Goal: Task Accomplishment & Management: Manage account settings

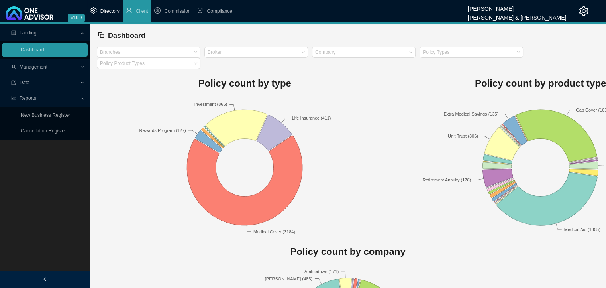
click at [102, 7] on li "Directory" at bounding box center [104, 11] width 35 height 22
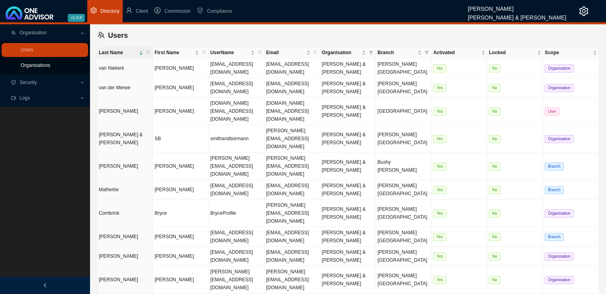
click at [46, 63] on link "Organisations" at bounding box center [35, 66] width 29 height 6
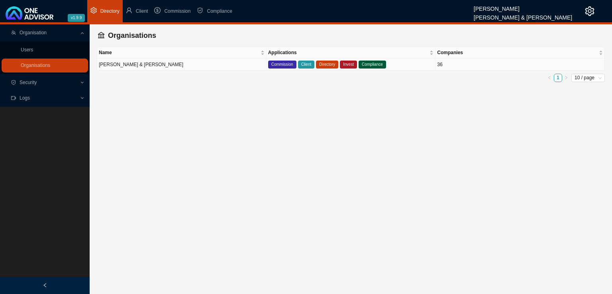
click at [153, 64] on td "[PERSON_NAME] & [PERSON_NAME]" at bounding box center [181, 65] width 169 height 12
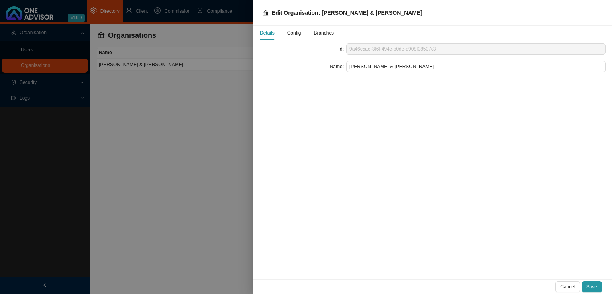
click at [295, 32] on span "Config" at bounding box center [294, 33] width 14 height 5
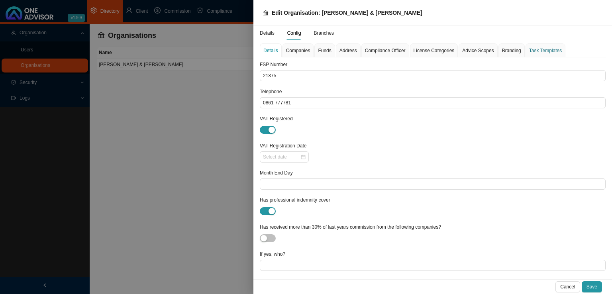
click at [542, 51] on div "Task Templates" at bounding box center [545, 51] width 33 height 8
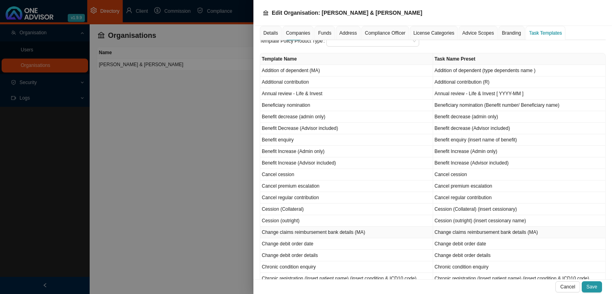
scroll to position [80, 0]
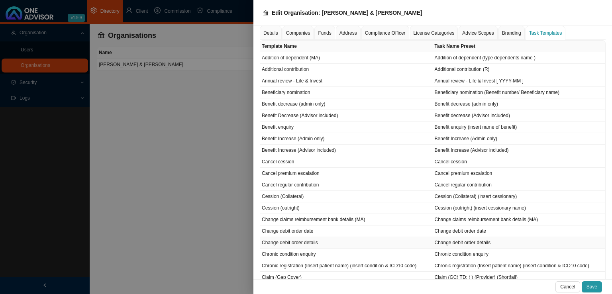
click at [305, 239] on td "Change debit order details" at bounding box center [346, 243] width 173 height 12
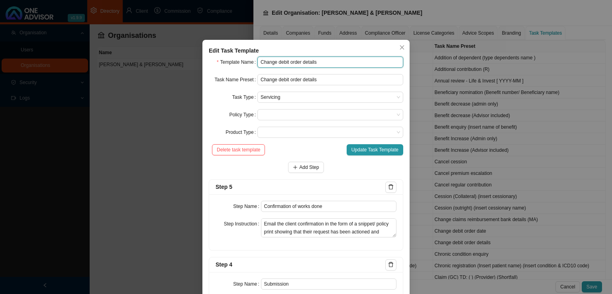
click at [300, 63] on input "Change debit order details" at bounding box center [331, 62] width 146 height 11
type input "Change debit order bank details"
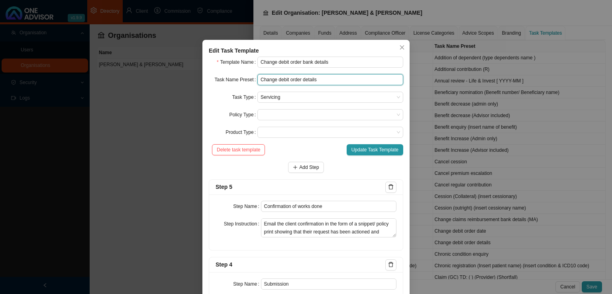
click at [299, 80] on input "Change debit order details" at bounding box center [331, 79] width 146 height 11
type input "Change debit order bank details"
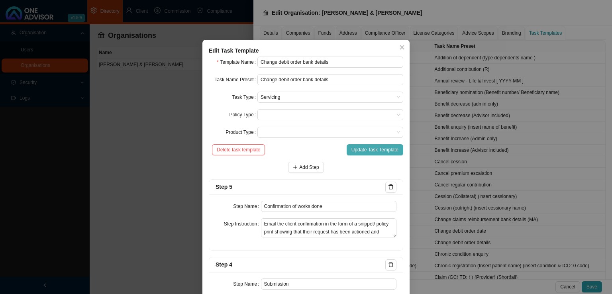
click at [372, 146] on span "Update Task Template" at bounding box center [375, 150] width 47 height 8
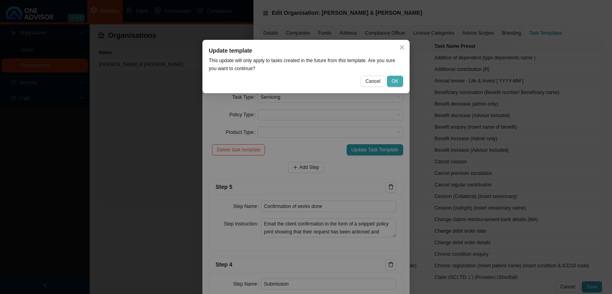
click at [401, 79] on button "OK" at bounding box center [395, 81] width 16 height 11
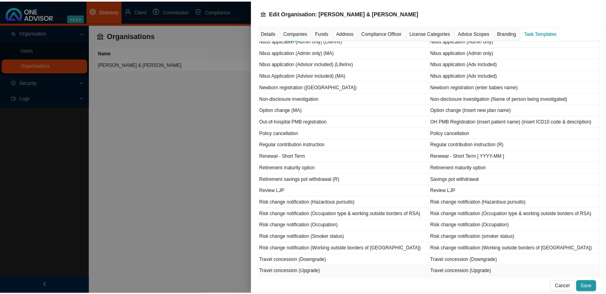
scroll to position [518, 0]
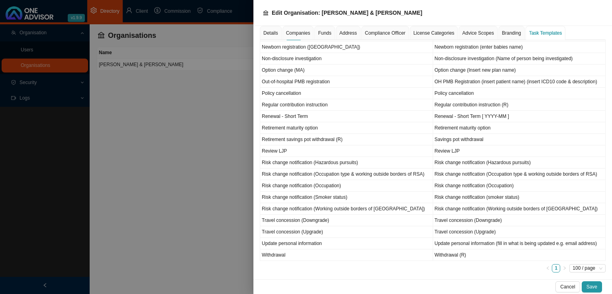
click at [165, 160] on div at bounding box center [306, 147] width 612 height 294
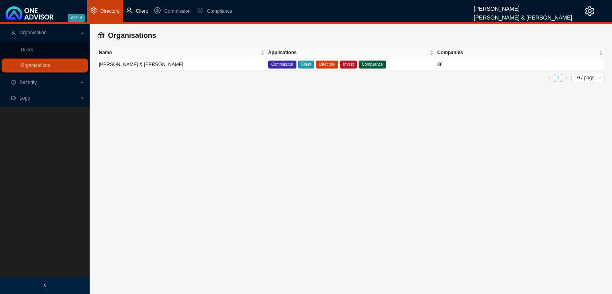
click at [139, 8] on span "Client" at bounding box center [142, 11] width 12 height 6
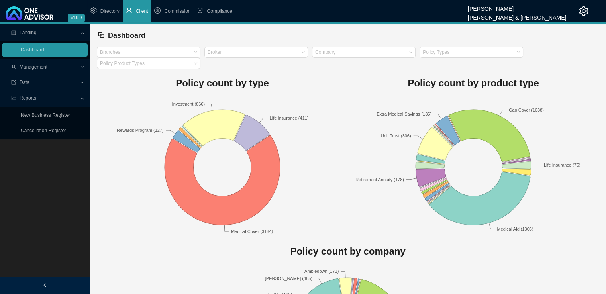
click at [30, 97] on span "Reports" at bounding box center [28, 98] width 17 height 6
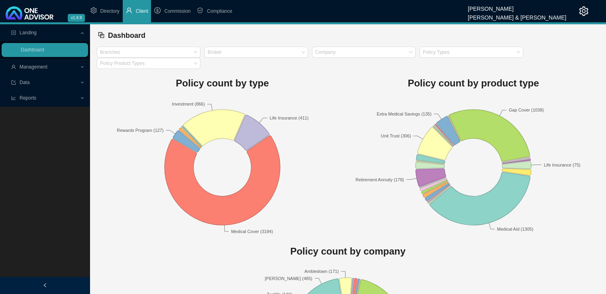
click at [30, 97] on span "Reports" at bounding box center [28, 98] width 17 height 6
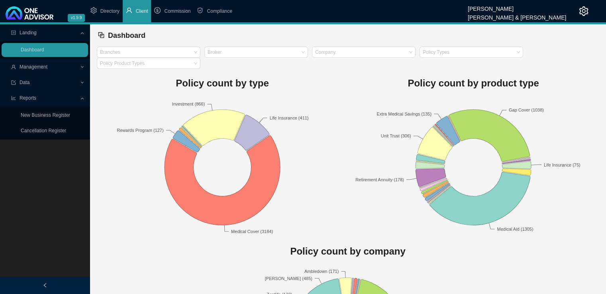
click at [31, 69] on span "Management" at bounding box center [34, 67] width 28 height 6
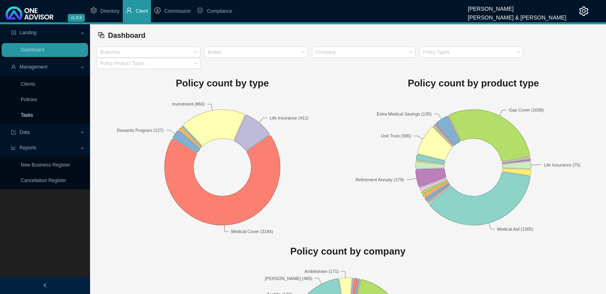
click at [24, 114] on link "Tasks" at bounding box center [27, 115] width 12 height 6
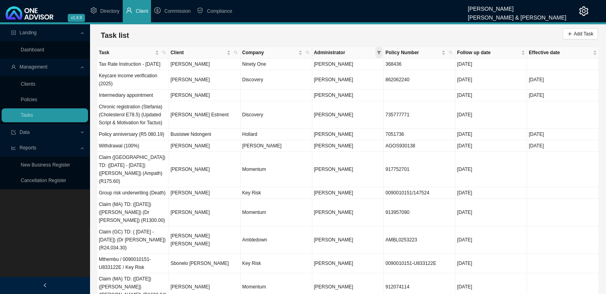
click at [380, 52] on icon "filter" at bounding box center [379, 52] width 4 height 3
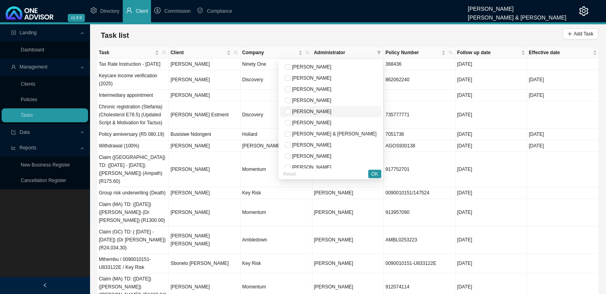
click at [332, 111] on span "[PERSON_NAME]" at bounding box center [311, 112] width 41 height 6
checkbox input "true"
click at [376, 171] on span "OK" at bounding box center [375, 174] width 7 height 8
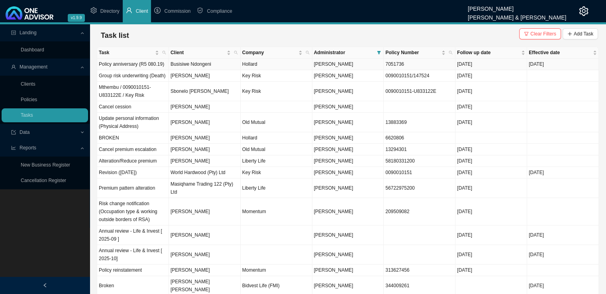
click at [120, 64] on td "Policy anniversary (R5 080.19)" at bounding box center [133, 65] width 72 height 12
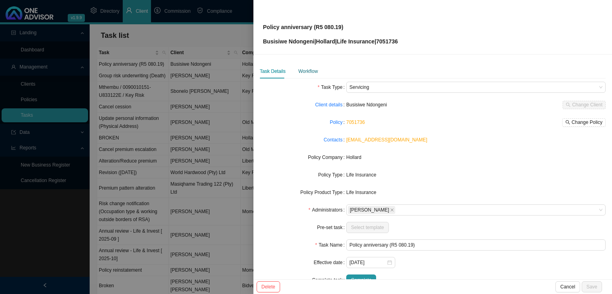
click at [314, 72] on div "Workflow" at bounding box center [309, 71] width 20 height 8
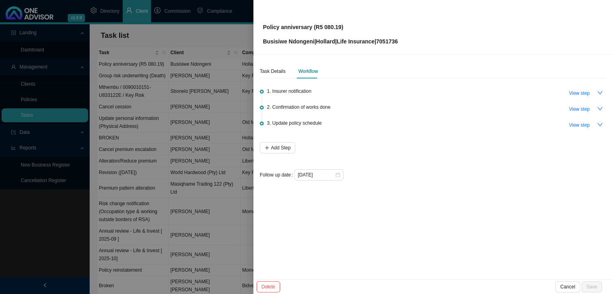
click at [130, 110] on div at bounding box center [306, 147] width 612 height 294
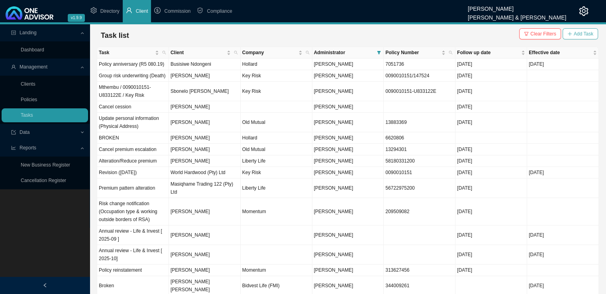
click at [582, 33] on span "Add Task" at bounding box center [584, 34] width 20 height 8
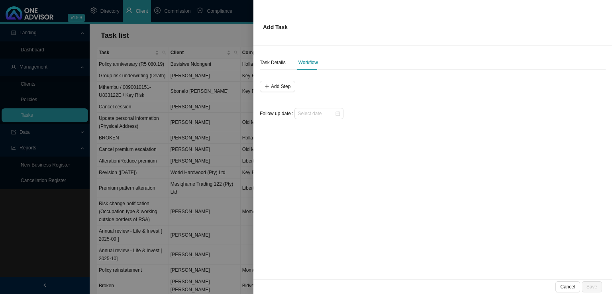
click at [190, 168] on div at bounding box center [306, 147] width 612 height 294
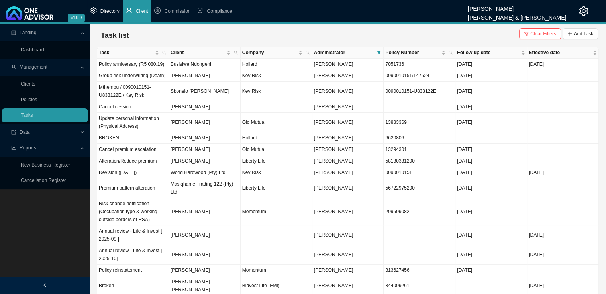
click at [114, 12] on span "Directory" at bounding box center [109, 11] width 19 height 6
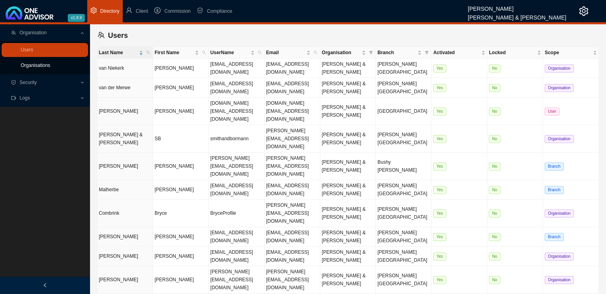
click at [35, 67] on link "Organisations" at bounding box center [35, 66] width 29 height 6
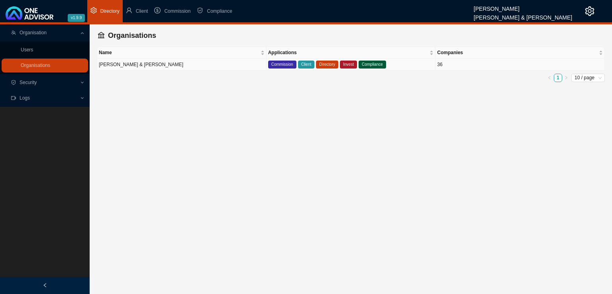
click at [200, 66] on td "[PERSON_NAME] & [PERSON_NAME]" at bounding box center [181, 65] width 169 height 12
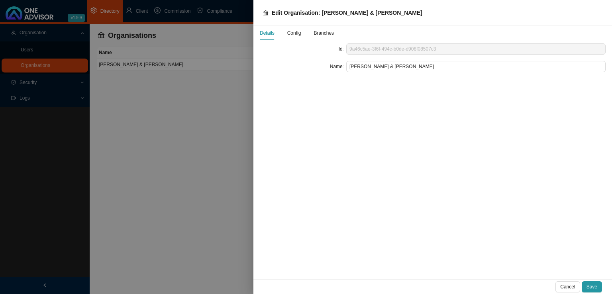
click at [301, 33] on span "Config" at bounding box center [294, 33] width 14 height 5
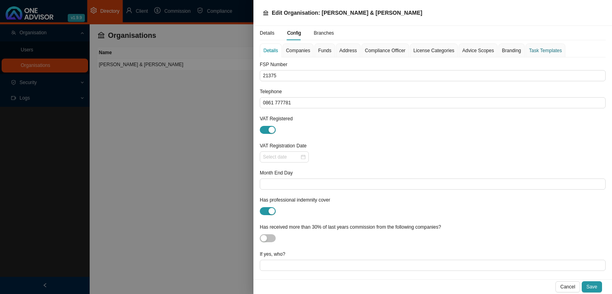
click at [534, 47] on div "Task Templates" at bounding box center [545, 51] width 33 height 8
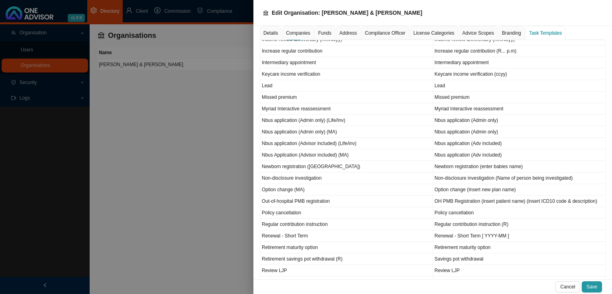
scroll to position [531, 0]
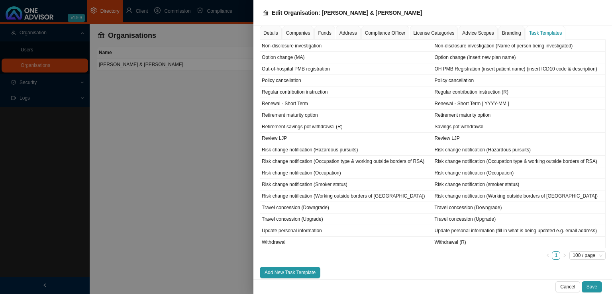
click at [299, 273] on div "Details Config Branches Details Companies Funds Address Compliance Officer Lice…" at bounding box center [433, 153] width 359 height 254
click at [297, 269] on span "Add New Task Template" at bounding box center [290, 273] width 51 height 8
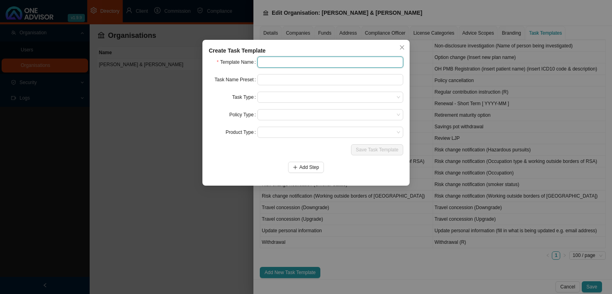
click at [291, 64] on input "text" at bounding box center [331, 62] width 146 height 11
drag, startPoint x: 354, startPoint y: 61, endPoint x: 227, endPoint y: 66, distance: 126.8
click at [227, 66] on div "Template Name Policy anniversary (Insert new premium)" at bounding box center [306, 62] width 195 height 11
type input "Policy anniversary (Insert new premium)"
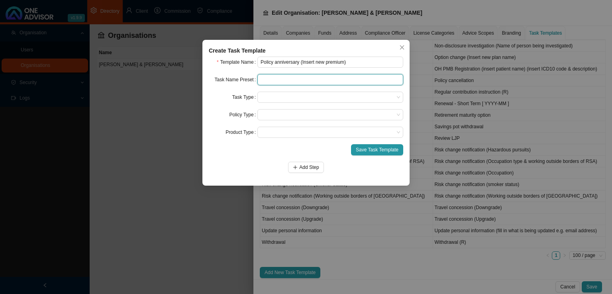
click at [291, 80] on input "text" at bounding box center [331, 79] width 146 height 11
paste input "Policy anniversary (Insert new premium)"
type input "Policy anniversary (Insert new premium)"
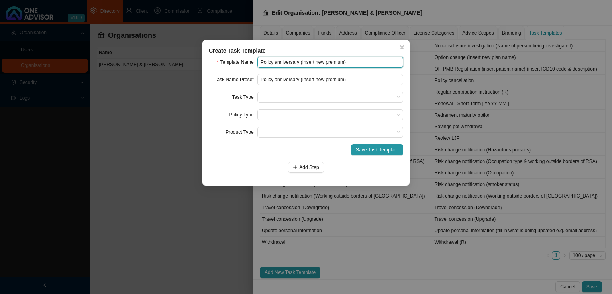
drag, startPoint x: 346, startPoint y: 62, endPoint x: 300, endPoint y: 63, distance: 46.6
click at [300, 63] on input "Policy anniversary (Insert new premium)" at bounding box center [331, 62] width 146 height 11
click at [284, 93] on span at bounding box center [331, 97] width 140 height 10
type input "Policy anniversary"
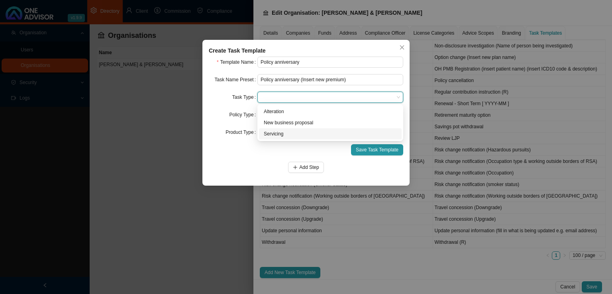
click at [270, 138] on div "Servicing" at bounding box center [330, 134] width 133 height 8
click at [286, 119] on span at bounding box center [331, 115] width 140 height 10
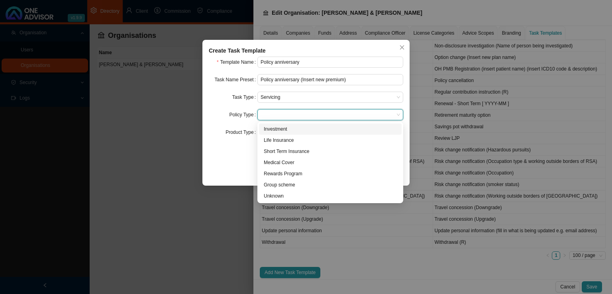
click at [228, 112] on div "Policy Type" at bounding box center [233, 114] width 49 height 11
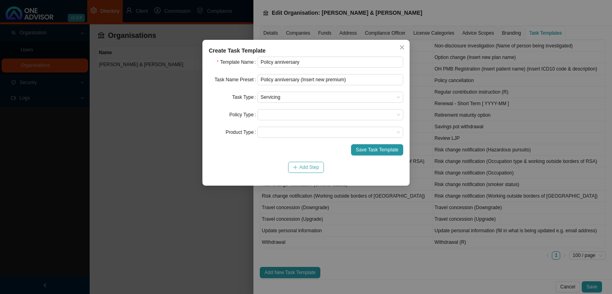
click at [303, 169] on span "Add Step" at bounding box center [309, 167] width 20 height 8
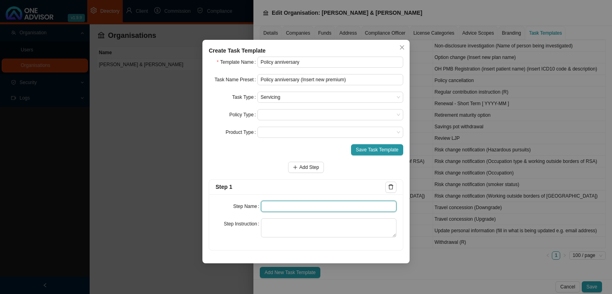
drag, startPoint x: 269, startPoint y: 210, endPoint x: 292, endPoint y: 214, distance: 23.1
click at [269, 210] on input "text" at bounding box center [329, 206] width 136 height 11
type input "Insurer notification"
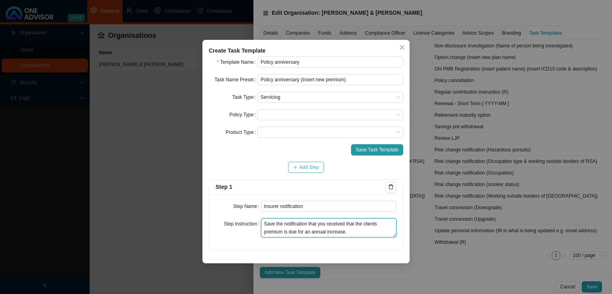
type textarea "Save the notification that you received that the clients premium is due for an …"
click at [289, 169] on button "Add Step" at bounding box center [305, 167] width 35 height 11
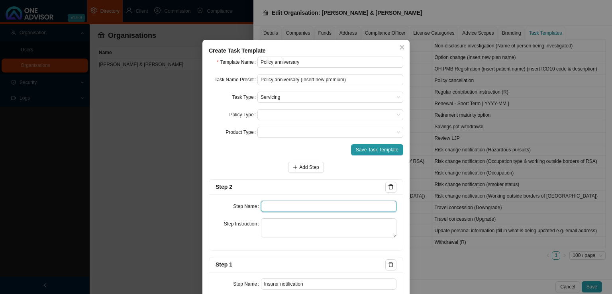
click at [271, 208] on input "text" at bounding box center [329, 206] width 136 height 11
type input "Confirmation of works done"
type textarea "S"
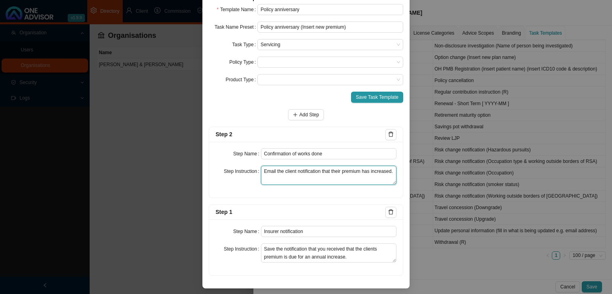
scroll to position [53, 0]
type textarea "Email the client notification that their premium has increased including a poli…"
click at [302, 117] on span "Add Step" at bounding box center [309, 115] width 20 height 8
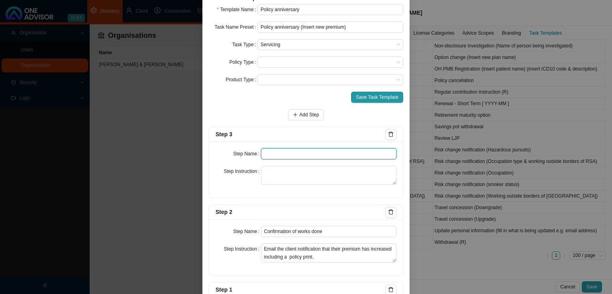
click at [297, 151] on input "text" at bounding box center [329, 153] width 136 height 11
type input "Update policy schedule"
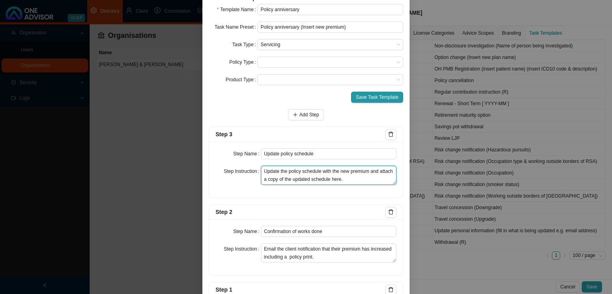
type textarea "Update the policy schedule with the new premium and attach a copy of the update…"
click at [363, 90] on form "Template Name Policy anniversary Task Name Preset Policy anniversary (Insert ne…" at bounding box center [306, 179] width 195 height 350
click at [362, 92] on button "Save Task Template" at bounding box center [377, 97] width 52 height 11
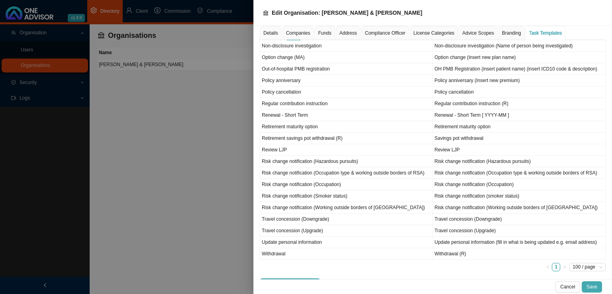
click at [593, 286] on span "Save" at bounding box center [592, 287] width 11 height 8
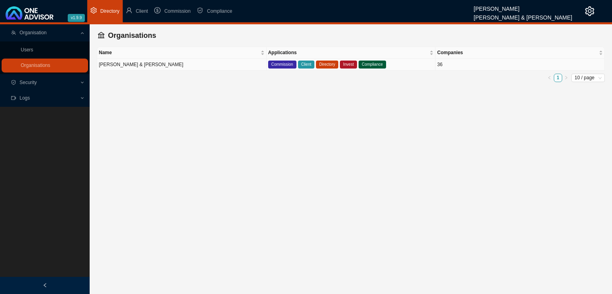
click at [163, 65] on td "[PERSON_NAME] & [PERSON_NAME]" at bounding box center [181, 65] width 169 height 12
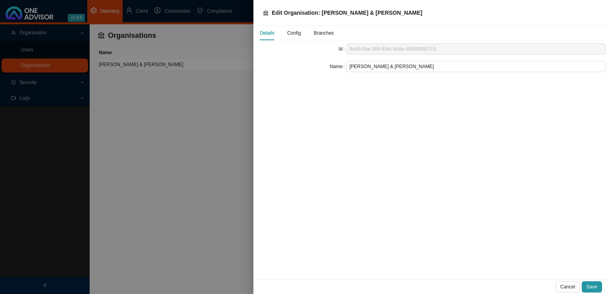
click at [293, 35] on span "Config" at bounding box center [294, 33] width 14 height 5
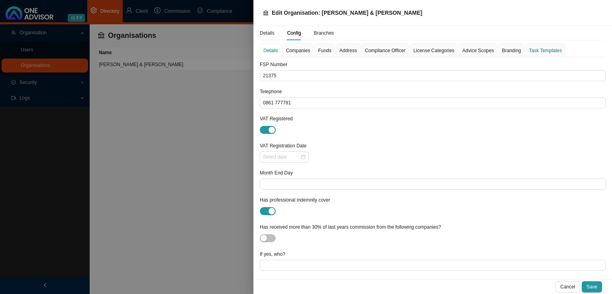
click at [537, 50] on div "Task Templates" at bounding box center [545, 51] width 33 height 8
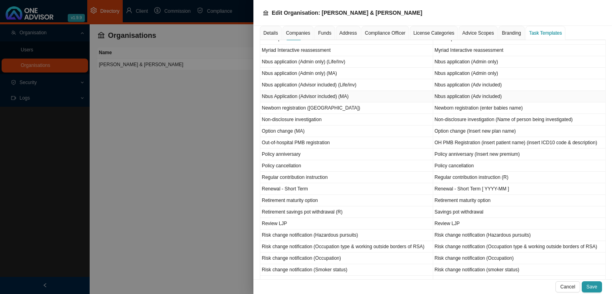
scroll to position [543, 0]
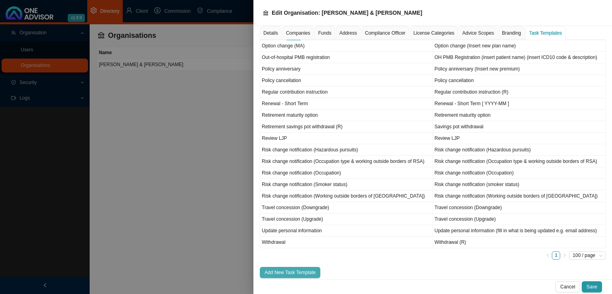
click at [286, 269] on span "Add New Task Template" at bounding box center [290, 273] width 51 height 8
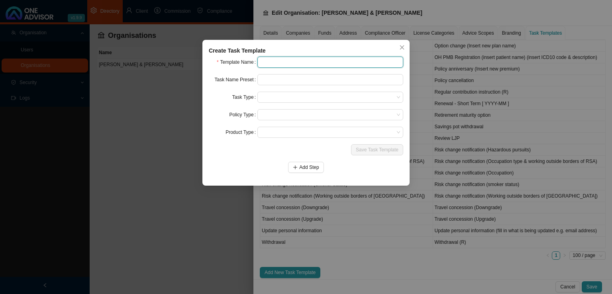
click at [287, 59] on input "text" at bounding box center [331, 62] width 146 height 11
type input "Order membership card"
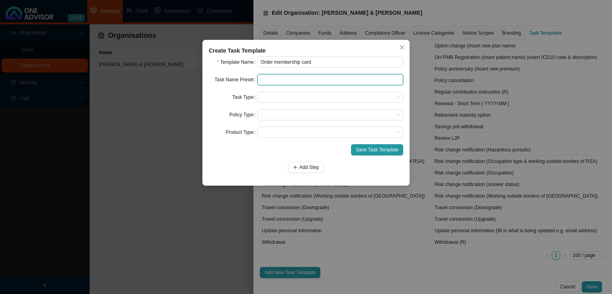
click at [285, 83] on input "text" at bounding box center [331, 79] width 146 height 11
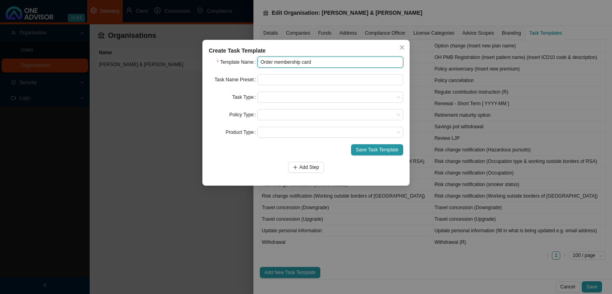
drag, startPoint x: 324, startPoint y: 61, endPoint x: 133, endPoint y: 62, distance: 190.9
click at [133, 62] on div "Create Task Template Template Name Order membership card Task Name Preset Task …" at bounding box center [306, 147] width 612 height 294
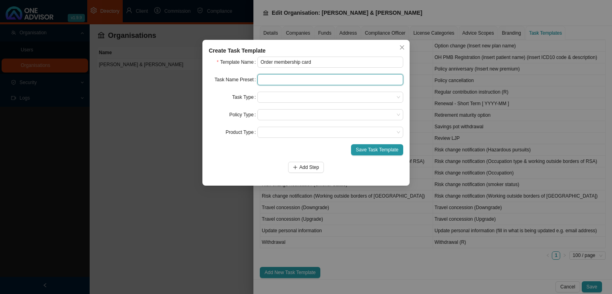
click at [283, 83] on input "text" at bounding box center [331, 79] width 146 height 11
paste input "Order membership card"
click at [281, 97] on span at bounding box center [331, 97] width 140 height 10
type input "Order membership card"
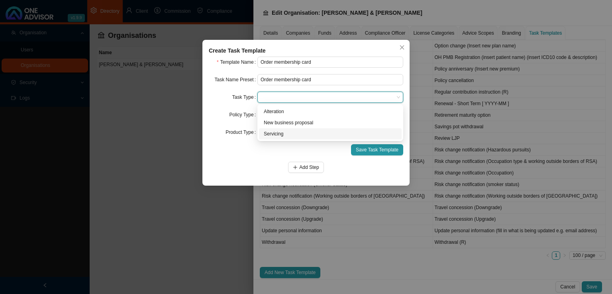
click at [279, 136] on div "Servicing" at bounding box center [330, 134] width 133 height 8
click at [281, 120] on form "Template Name Order membership card Task Name Preset Order membership card Task…" at bounding box center [306, 115] width 195 height 116
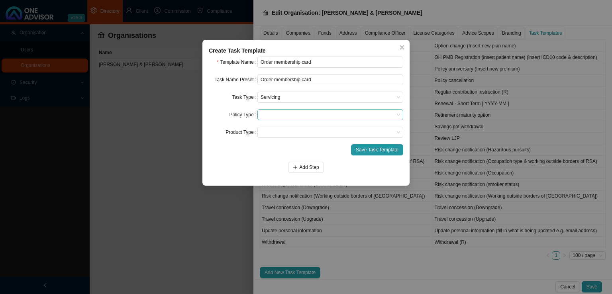
click at [282, 117] on span at bounding box center [331, 115] width 140 height 10
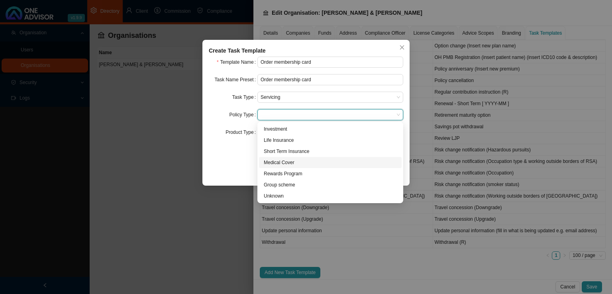
click at [285, 164] on div "Medical Cover" at bounding box center [330, 163] width 133 height 8
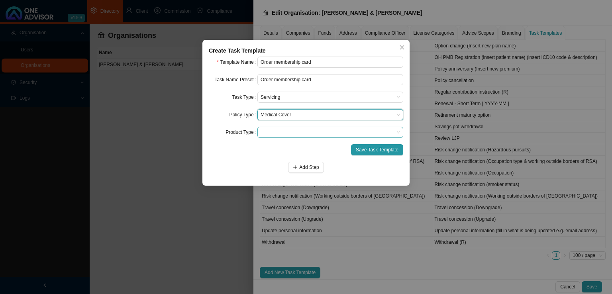
click at [281, 131] on span at bounding box center [331, 132] width 140 height 10
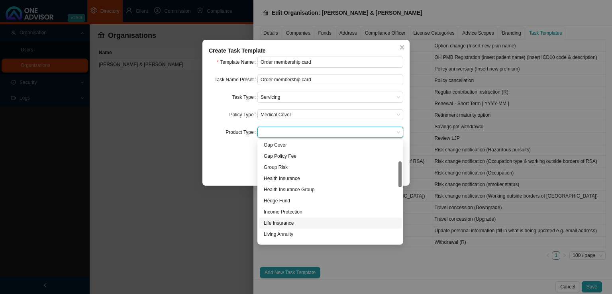
scroll to position [159, 0]
click at [285, 178] on div "Medical Aid" at bounding box center [330, 177] width 133 height 8
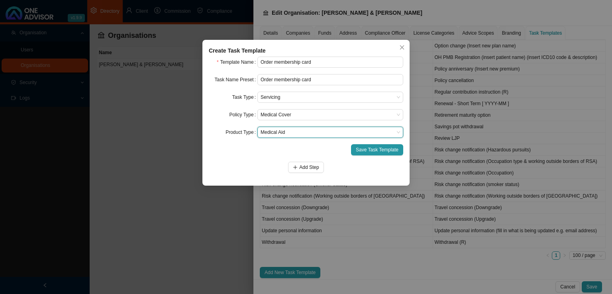
click at [226, 165] on div "Add Step" at bounding box center [306, 167] width 195 height 11
click at [309, 169] on span "Add Step" at bounding box center [309, 167] width 20 height 8
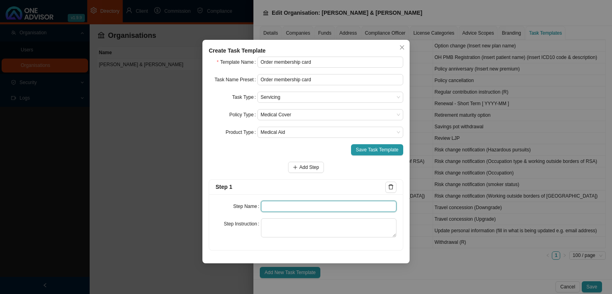
click at [263, 204] on input "text" at bounding box center [329, 206] width 136 height 11
type input "Request"
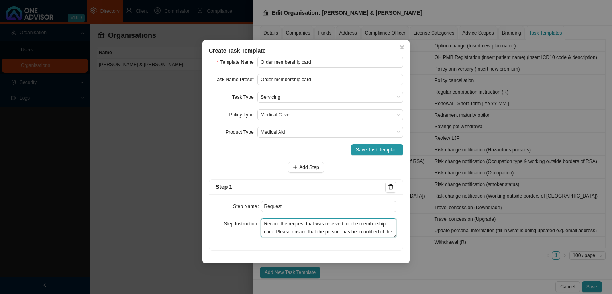
scroll to position [6, 0]
type textarea "Record the request that was received for the membership card. Please ensure tha…"
click at [308, 167] on span "Add Step" at bounding box center [309, 167] width 20 height 8
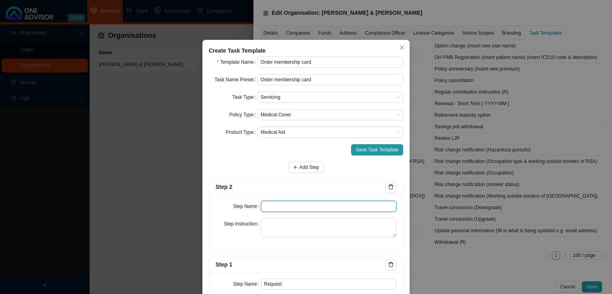
click at [277, 208] on input "text" at bounding box center [329, 206] width 136 height 11
type input "Order"
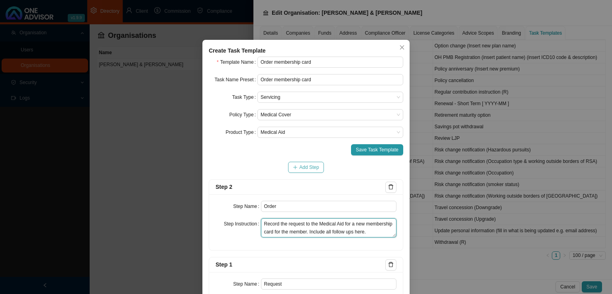
type textarea "Record the request to the Medical Aid for a new membership card for the member.…"
click at [307, 169] on span "Add Step" at bounding box center [309, 167] width 20 height 8
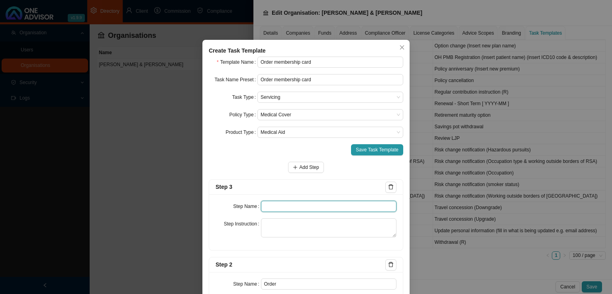
click at [283, 206] on input "text" at bounding box center [329, 206] width 136 height 11
type input "Confirmation of works done"
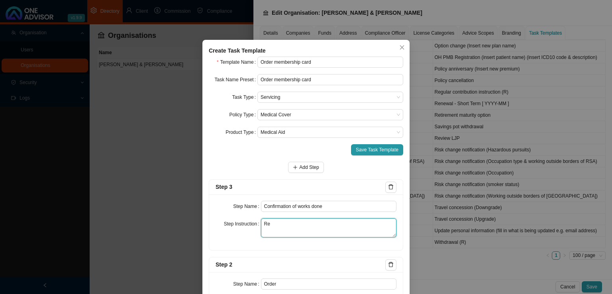
type textarea "R"
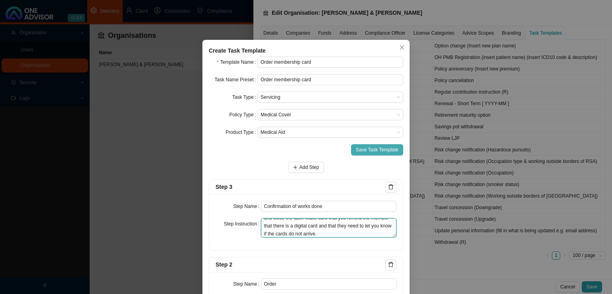
type textarea "Once you have received confirmation from the Medical Aid that the cards have be…"
click at [367, 148] on span "Save Task Template" at bounding box center [377, 150] width 43 height 8
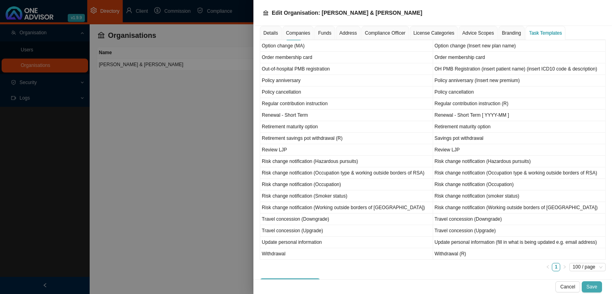
click at [589, 289] on span "Save" at bounding box center [592, 287] width 11 height 8
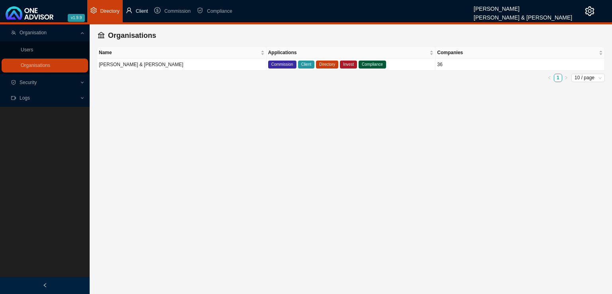
click at [140, 10] on span "Client" at bounding box center [142, 11] width 12 height 6
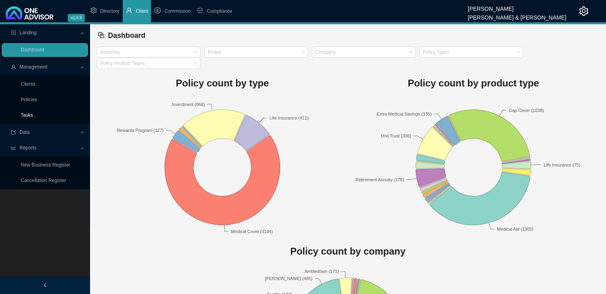
click at [24, 116] on link "Tasks" at bounding box center [27, 115] width 12 height 6
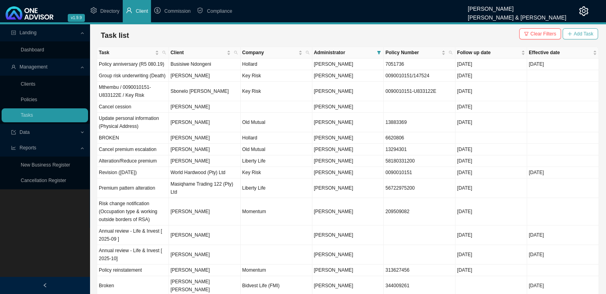
click at [587, 32] on span "Add Task" at bounding box center [584, 34] width 20 height 8
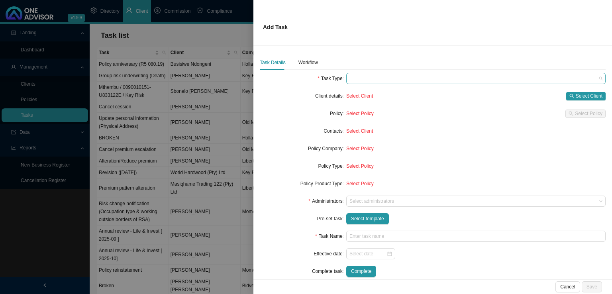
click at [391, 79] on span at bounding box center [476, 78] width 253 height 10
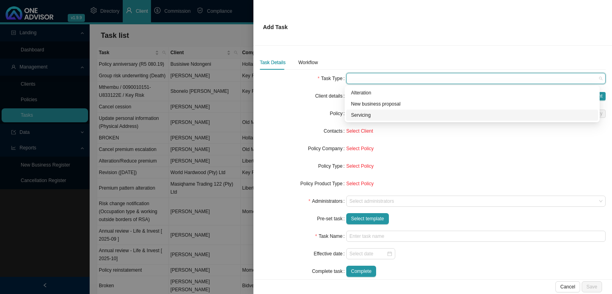
click at [362, 113] on div "Servicing" at bounding box center [472, 115] width 242 height 8
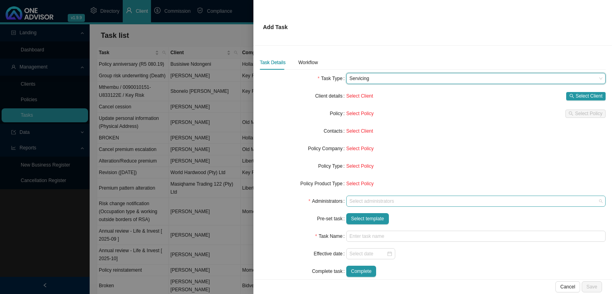
click at [363, 201] on div at bounding box center [472, 202] width 249 height 6
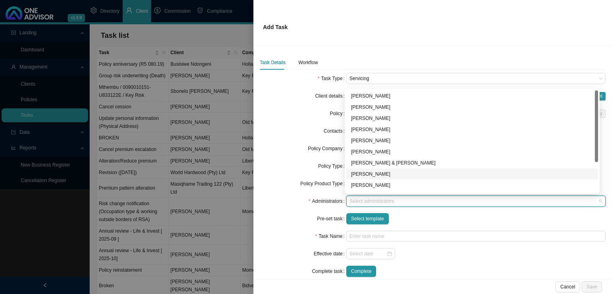
scroll to position [40, 0]
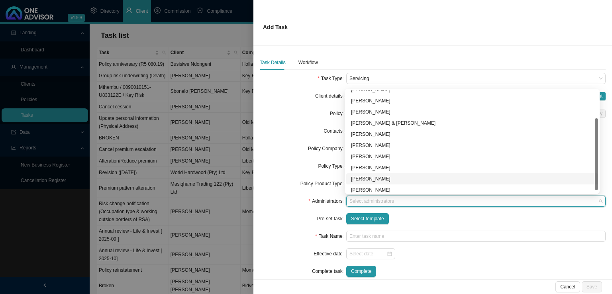
click at [381, 177] on div "[PERSON_NAME]" at bounding box center [472, 179] width 242 height 8
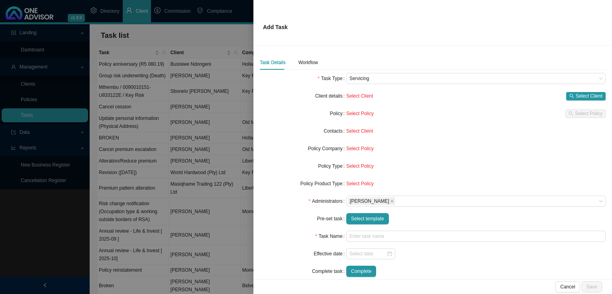
click at [290, 146] on div "Policy Company" at bounding box center [303, 148] width 86 height 11
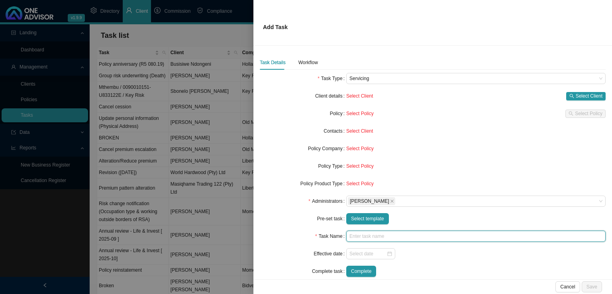
click at [354, 232] on input "text" at bounding box center [475, 236] width 259 height 11
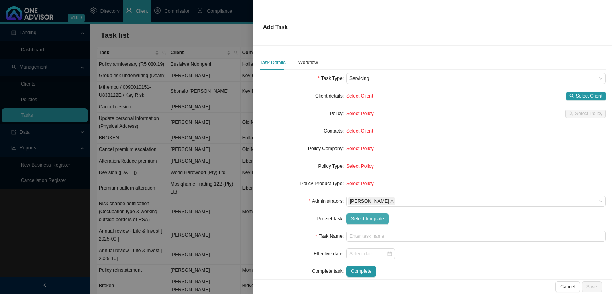
click at [363, 220] on span "Select template" at bounding box center [367, 219] width 33 height 8
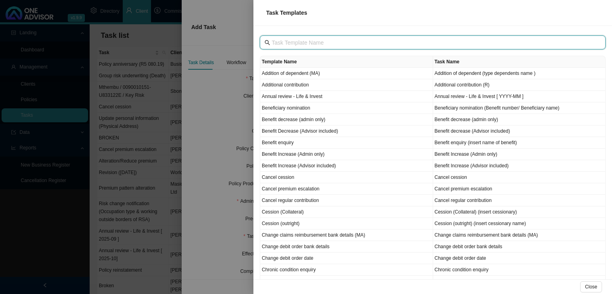
click at [313, 38] on input "text" at bounding box center [434, 42] width 324 height 9
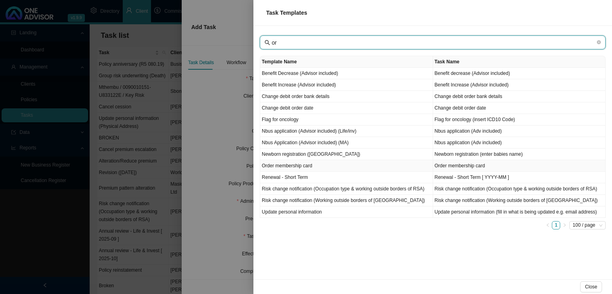
type input "or"
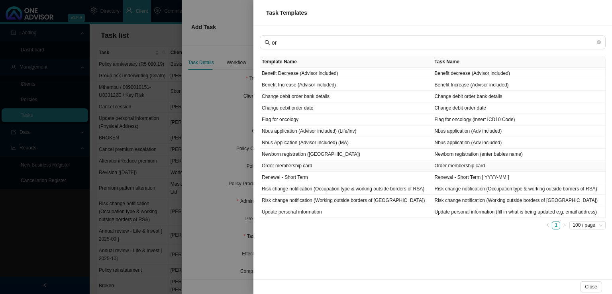
click at [317, 163] on td "Order membership card" at bounding box center [346, 166] width 173 height 12
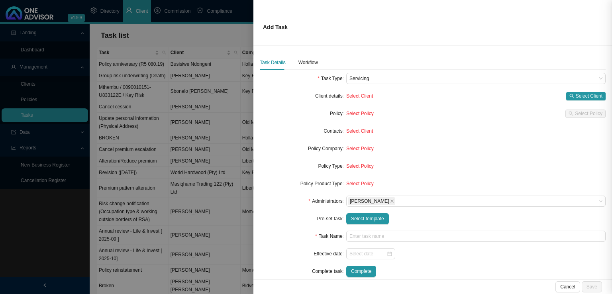
type input "Order membership card"
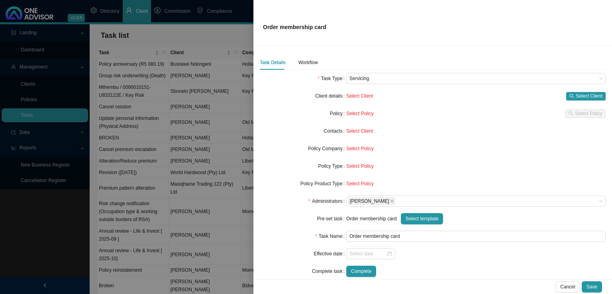
click at [584, 100] on div "Select Client Select Client" at bounding box center [475, 95] width 259 height 11
click at [584, 97] on span "Select Client" at bounding box center [589, 96] width 27 height 8
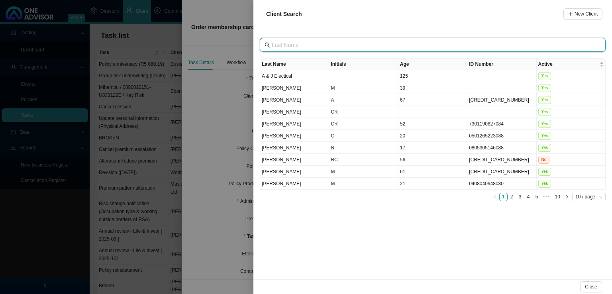
click at [309, 43] on input "text" at bounding box center [434, 45] width 324 height 9
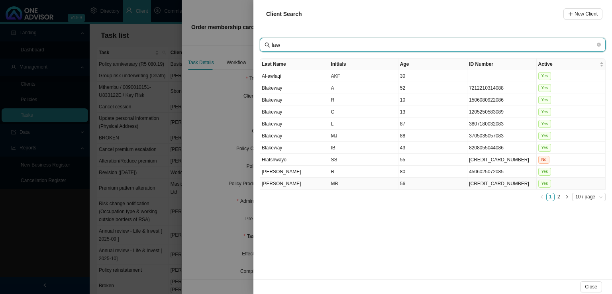
type input "law"
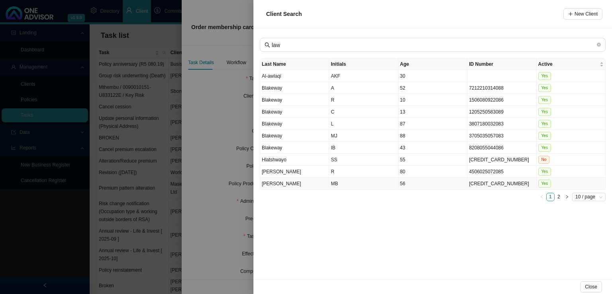
click at [342, 182] on td "MB" at bounding box center [363, 184] width 69 height 12
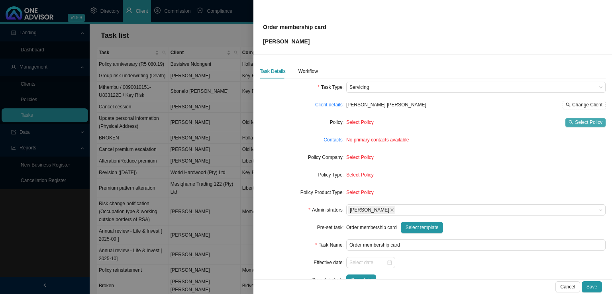
click at [578, 123] on span "Select Policy" at bounding box center [589, 122] width 28 height 8
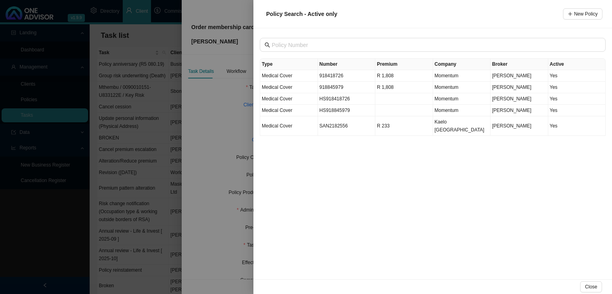
drag, startPoint x: 221, startPoint y: 171, endPoint x: 225, endPoint y: 171, distance: 4.4
click at [222, 171] on div at bounding box center [306, 147] width 612 height 294
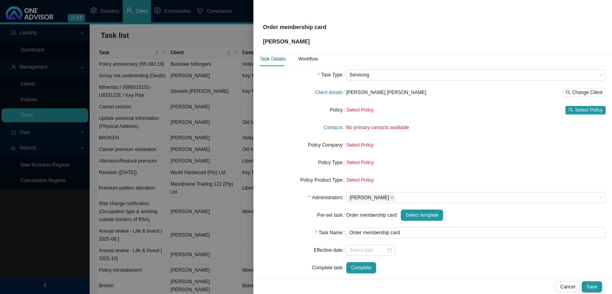
scroll to position [19, 0]
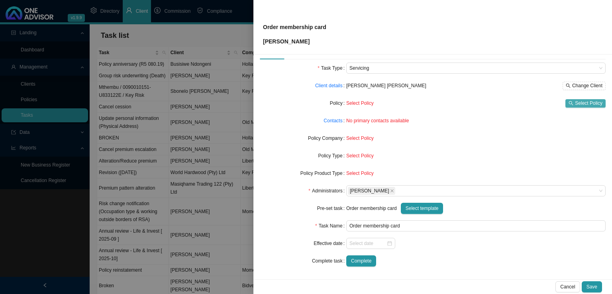
click at [575, 102] on span "Select Policy" at bounding box center [589, 103] width 28 height 8
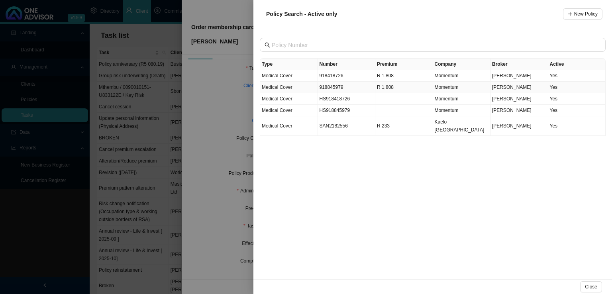
click at [341, 91] on td "918845979" at bounding box center [347, 88] width 58 height 12
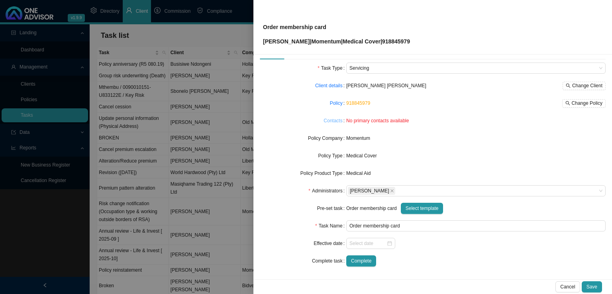
click at [334, 122] on link "Contacts" at bounding box center [333, 121] width 19 height 8
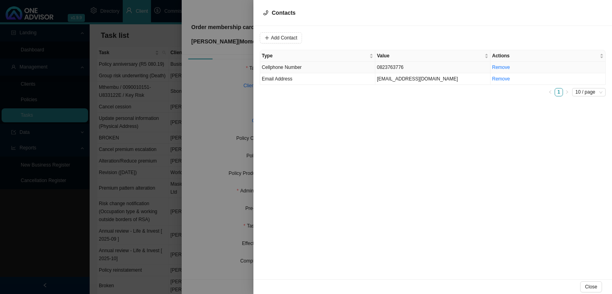
click at [292, 69] on span "Cellphone Number" at bounding box center [282, 68] width 40 height 6
click at [389, 36] on span "Cellphone Number" at bounding box center [388, 38] width 53 height 10
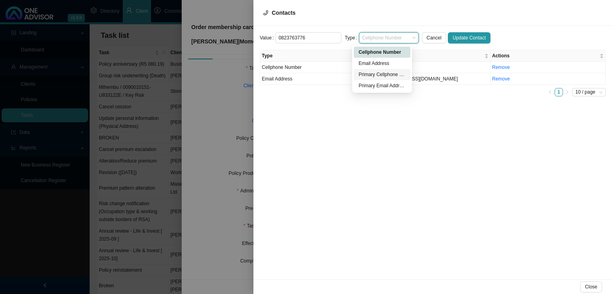
click at [379, 73] on div "Primary Cellphone Number" at bounding box center [382, 75] width 47 height 8
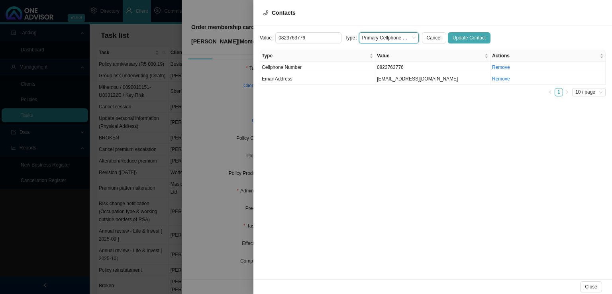
click at [462, 37] on span "Update Contact" at bounding box center [469, 38] width 33 height 8
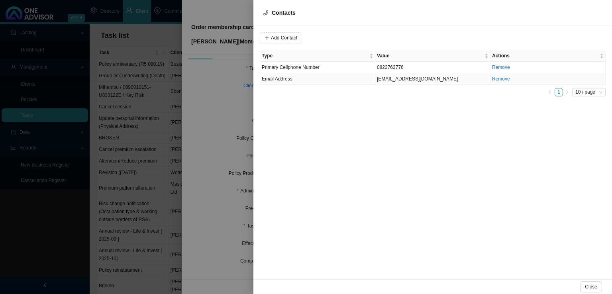
click at [396, 79] on td "[EMAIL_ADDRESS][DOMAIN_NAME]" at bounding box center [432, 79] width 115 height 12
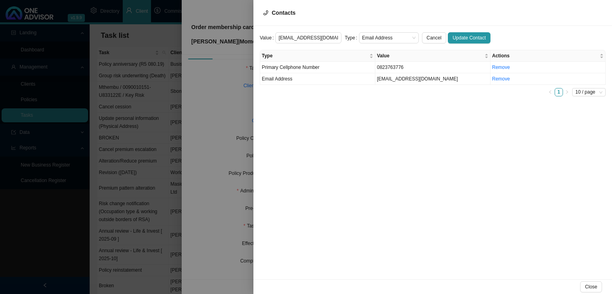
scroll to position [0, 1]
click at [367, 34] on span "Email Address" at bounding box center [388, 38] width 53 height 10
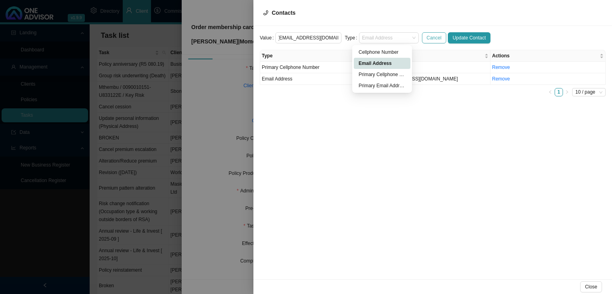
scroll to position [0, 0]
click at [369, 88] on div "Primary Email Address" at bounding box center [382, 86] width 47 height 8
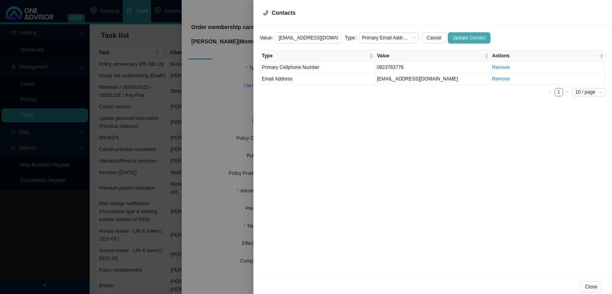
click at [467, 39] on span "Update Contact" at bounding box center [469, 38] width 33 height 8
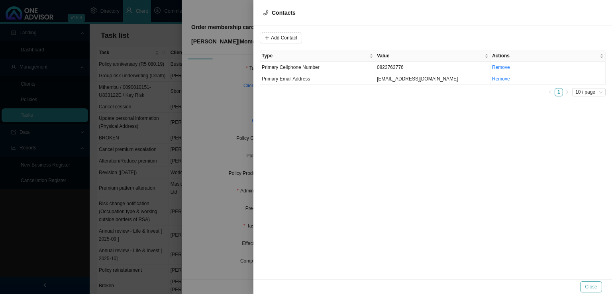
click at [596, 285] on span "Close" at bounding box center [591, 287] width 12 height 8
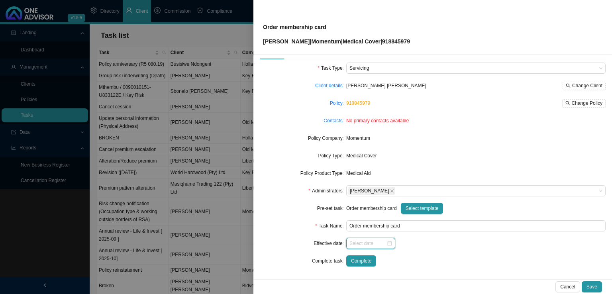
click at [362, 241] on input at bounding box center [368, 244] width 37 height 8
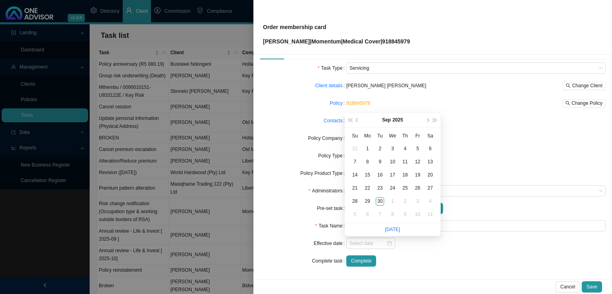
click at [419, 250] on form "Task Type Servicing Client details [PERSON_NAME] [PERSON_NAME] Change Client Po…" at bounding box center [433, 165] width 346 height 204
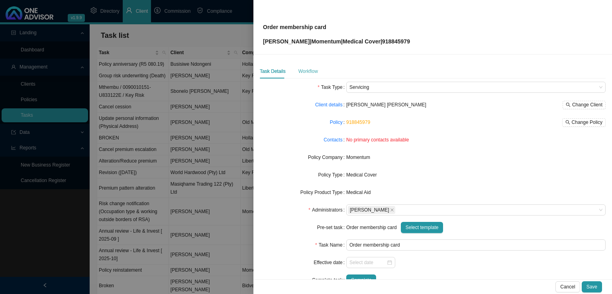
click at [313, 66] on div "Workflow" at bounding box center [309, 71] width 20 height 14
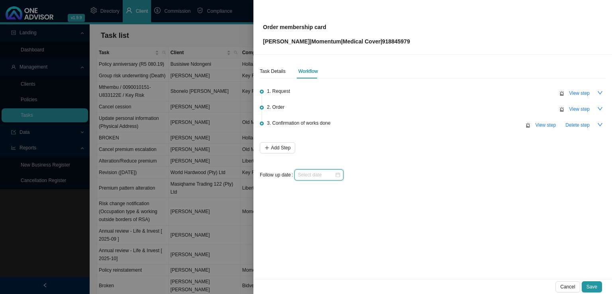
click at [313, 176] on input at bounding box center [316, 175] width 37 height 8
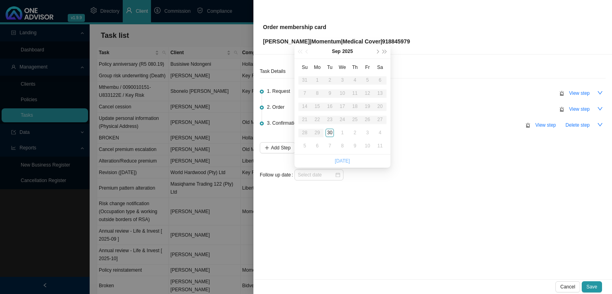
click at [344, 161] on link "[DATE]" at bounding box center [342, 161] width 15 height 6
type input "[DATE]"
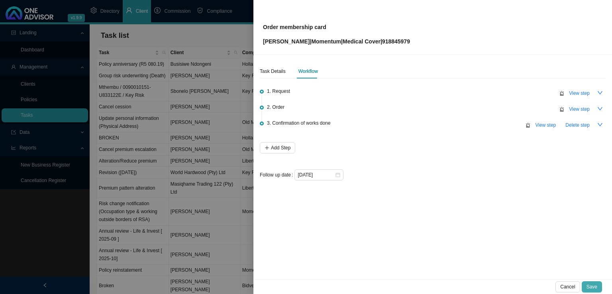
click at [595, 283] on span "Save" at bounding box center [592, 287] width 11 height 8
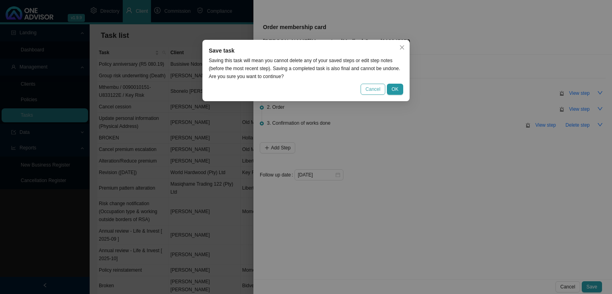
drag, startPoint x: 373, startPoint y: 90, endPoint x: 392, endPoint y: 137, distance: 50.0
click at [373, 91] on span "Cancel" at bounding box center [373, 89] width 15 height 8
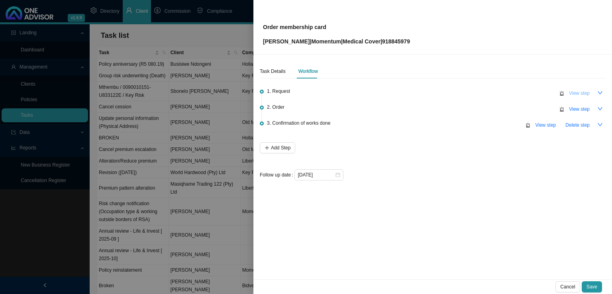
click at [582, 90] on span "View step" at bounding box center [579, 93] width 21 height 8
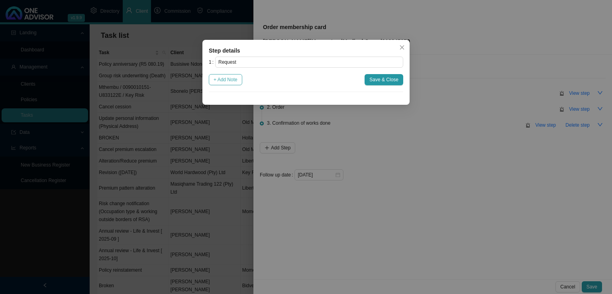
click at [221, 84] on button "+ Add Note" at bounding box center [225, 79] width 33 height 11
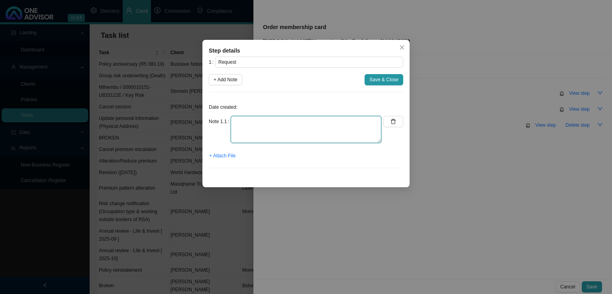
click at [247, 124] on textarea at bounding box center [306, 129] width 151 height 27
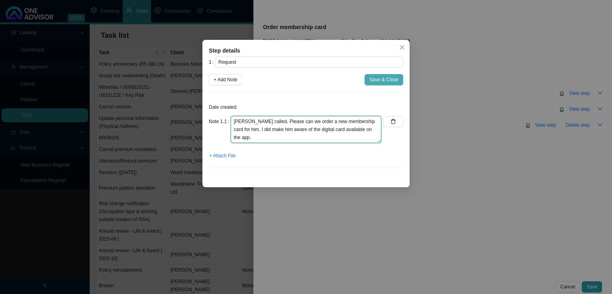
type textarea "[PERSON_NAME] called. Please can we order a new membership card for him. I did …"
click at [382, 82] on span "Save & Close" at bounding box center [384, 80] width 29 height 8
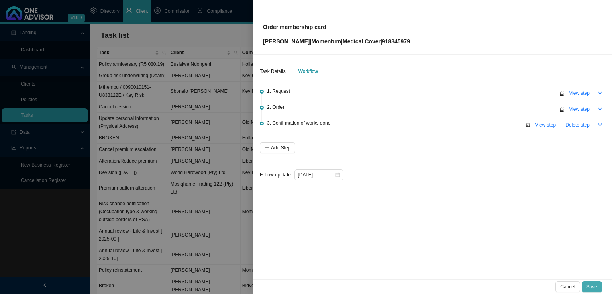
click at [592, 287] on span "Save" at bounding box center [592, 287] width 11 height 8
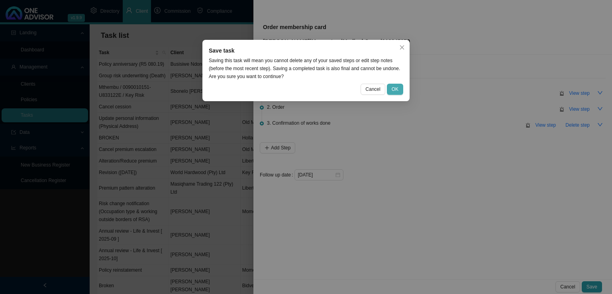
click at [401, 92] on button "OK" at bounding box center [395, 89] width 16 height 11
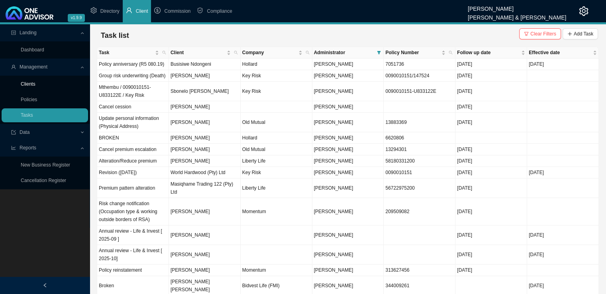
click at [35, 81] on link "Clients" at bounding box center [28, 84] width 15 height 6
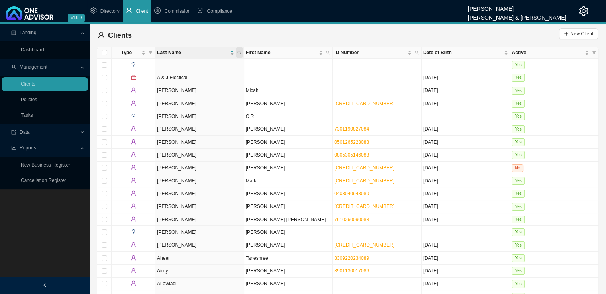
click at [242, 52] on span at bounding box center [239, 52] width 7 height 11
type input "[PERSON_NAME]"
click at [195, 83] on button "Search" at bounding box center [183, 81] width 36 height 8
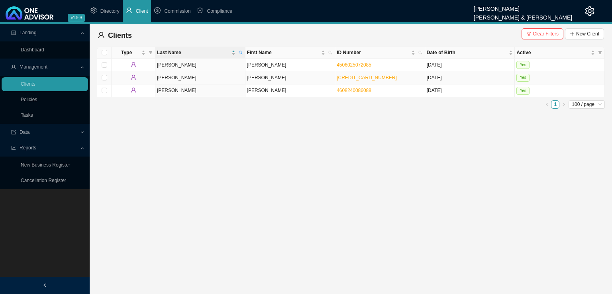
click at [269, 78] on td "[PERSON_NAME]" at bounding box center [291, 77] width 90 height 13
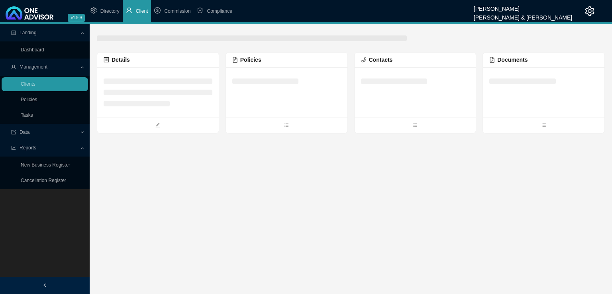
click at [263, 83] on div at bounding box center [287, 92] width 122 height 50
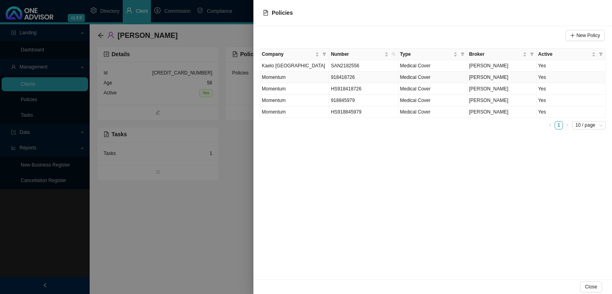
click at [357, 78] on td "918418726" at bounding box center [363, 78] width 69 height 12
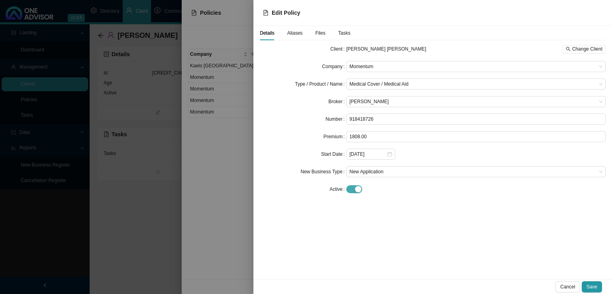
click at [358, 190] on div "button" at bounding box center [358, 189] width 6 height 6
click at [360, 227] on span at bounding box center [476, 224] width 253 height 10
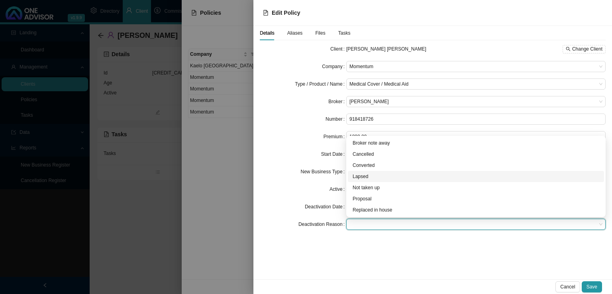
click at [367, 180] on div "Lapsed" at bounding box center [476, 177] width 247 height 8
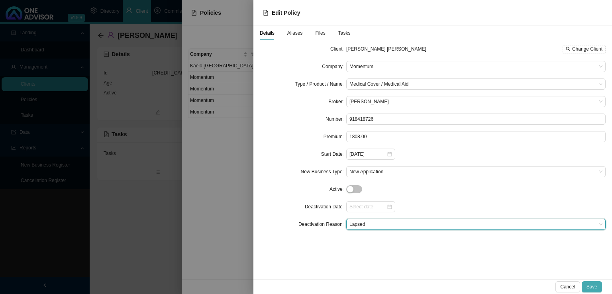
click at [600, 288] on button "Save" at bounding box center [592, 286] width 20 height 11
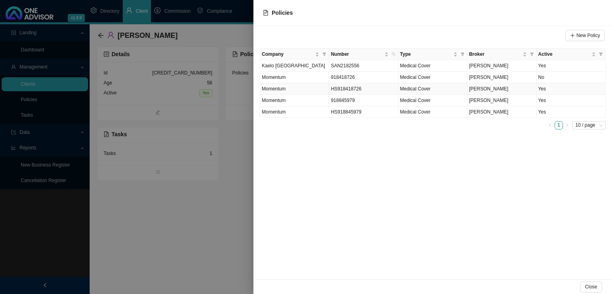
click at [362, 94] on td "HS918418726" at bounding box center [363, 89] width 69 height 12
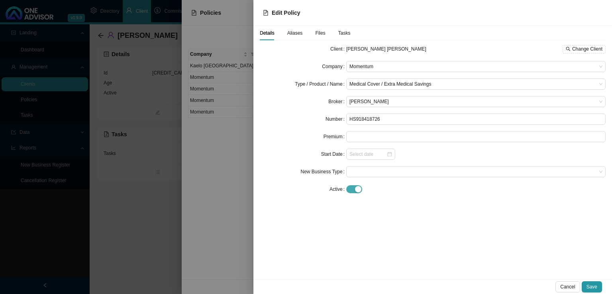
click at [357, 189] on div "button" at bounding box center [358, 189] width 6 height 6
click at [357, 226] on span at bounding box center [476, 224] width 253 height 10
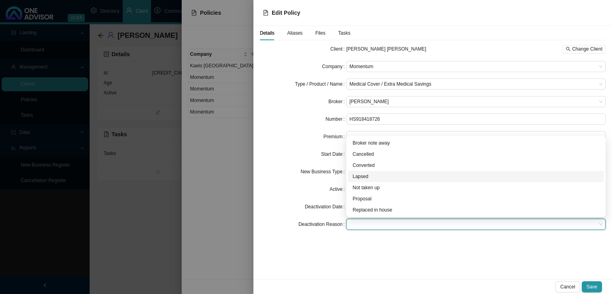
click at [367, 176] on div "Lapsed" at bounding box center [476, 177] width 247 height 8
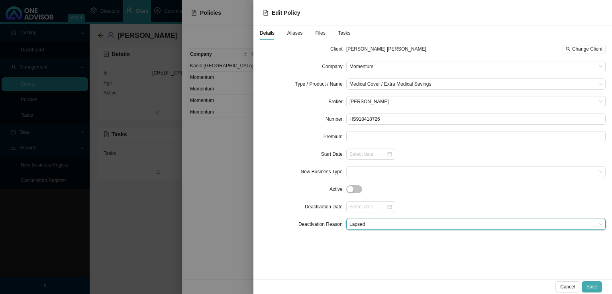
click at [591, 285] on span "Save" at bounding box center [592, 287] width 11 height 8
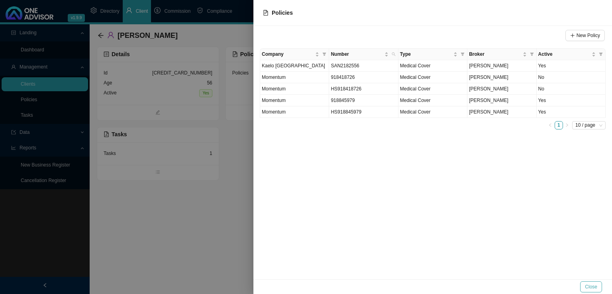
click at [585, 287] on button "Close" at bounding box center [591, 286] width 22 height 11
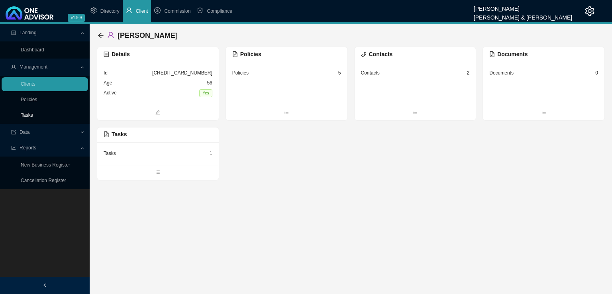
click at [21, 114] on link "Tasks" at bounding box center [27, 115] width 12 height 6
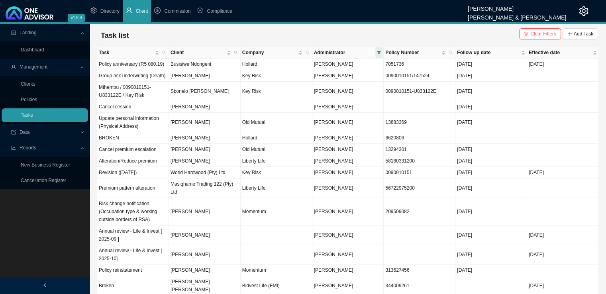
click at [377, 51] on span at bounding box center [378, 52] width 7 height 11
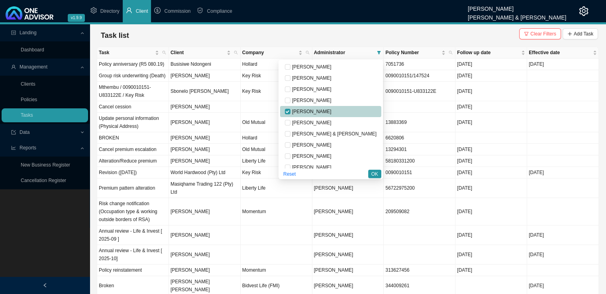
click at [323, 110] on span "[PERSON_NAME]" at bounding box center [311, 112] width 41 height 6
checkbox input "false"
click at [376, 172] on span "OK" at bounding box center [375, 174] width 7 height 8
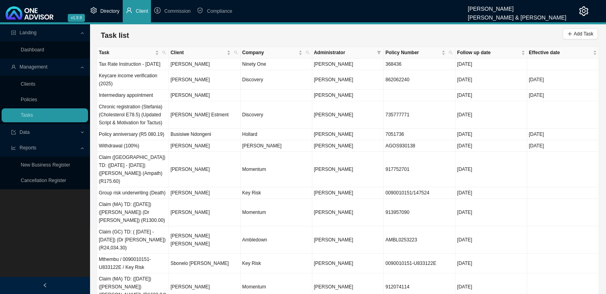
click at [99, 16] on li "Directory" at bounding box center [104, 11] width 35 height 22
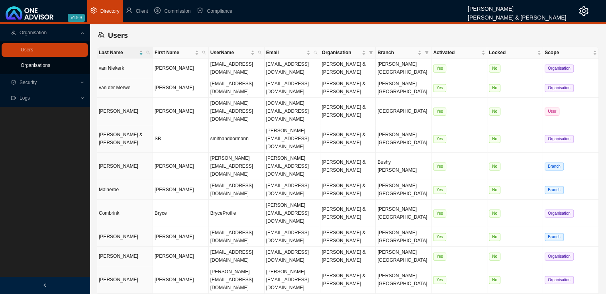
click at [45, 68] on link "Organisations" at bounding box center [35, 66] width 29 height 6
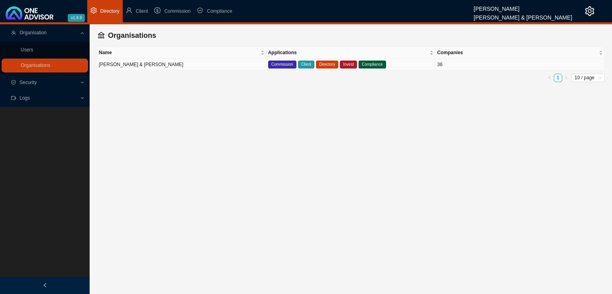
click at [207, 66] on td "[PERSON_NAME] & [PERSON_NAME]" at bounding box center [181, 65] width 169 height 12
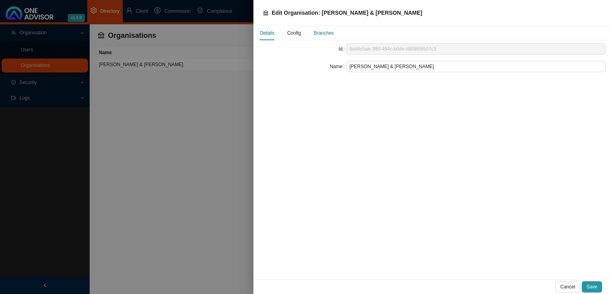
click at [324, 34] on div "Branches" at bounding box center [324, 33] width 20 height 8
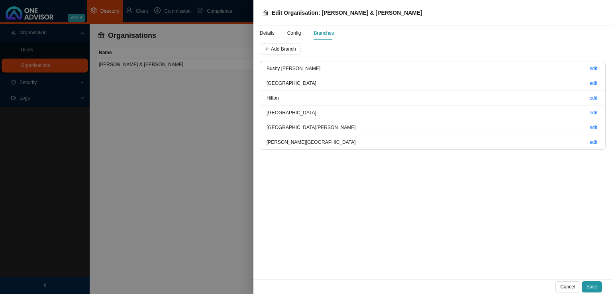
click at [287, 33] on span "Config" at bounding box center [294, 33] width 14 height 5
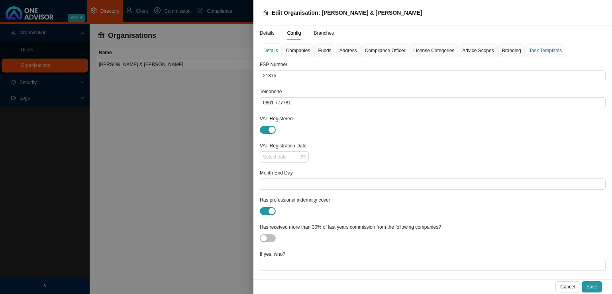
click at [539, 47] on div "Task Templates" at bounding box center [545, 51] width 33 height 8
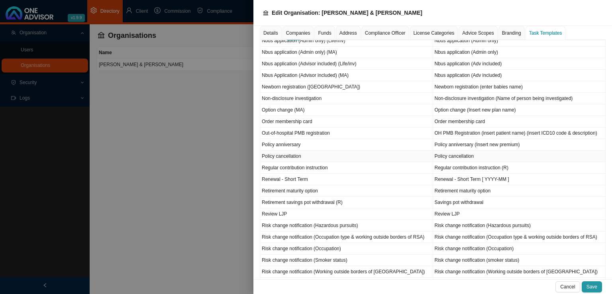
scroll to position [554, 0]
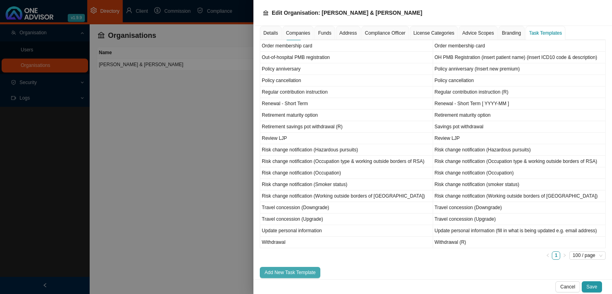
click at [293, 269] on span "Add New Task Template" at bounding box center [290, 273] width 51 height 8
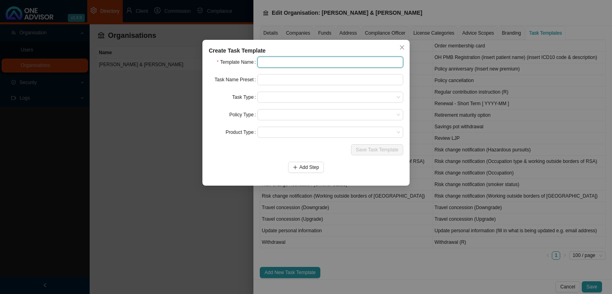
click at [271, 57] on input "text" at bounding box center [331, 62] width 146 height 11
type input "International Travel Benefit notification"
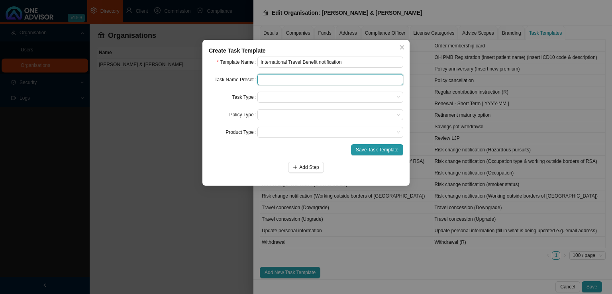
click at [286, 83] on input "text" at bounding box center [331, 79] width 146 height 11
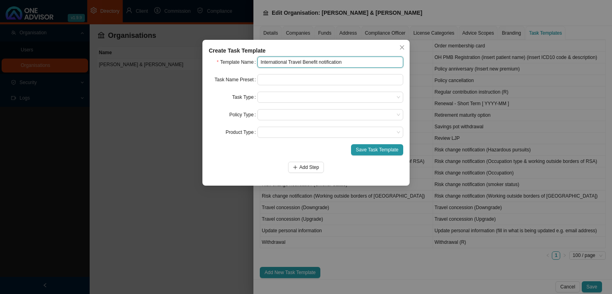
click at [344, 61] on input "International Travel Benefit notification" at bounding box center [331, 62] width 146 height 11
drag, startPoint x: 344, startPoint y: 61, endPoint x: 238, endPoint y: 67, distance: 106.2
click at [238, 67] on div "Template Name International Travel Benefit notification" at bounding box center [306, 62] width 195 height 11
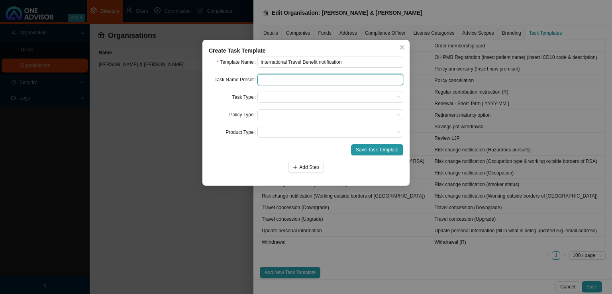
click at [274, 80] on input "text" at bounding box center [331, 79] width 146 height 11
paste input "International Travel Benefit notification"
click at [272, 95] on span at bounding box center [331, 97] width 140 height 10
type input "International Travel Benefit notification"
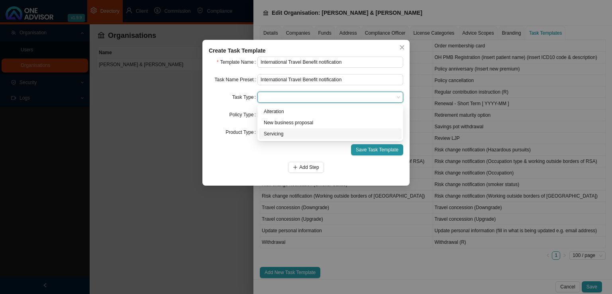
click at [277, 135] on div "Servicing" at bounding box center [330, 134] width 133 height 8
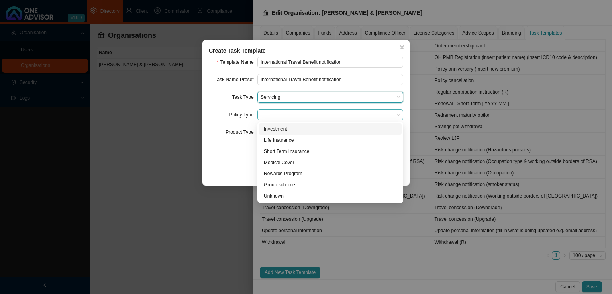
click at [281, 115] on span at bounding box center [331, 115] width 140 height 10
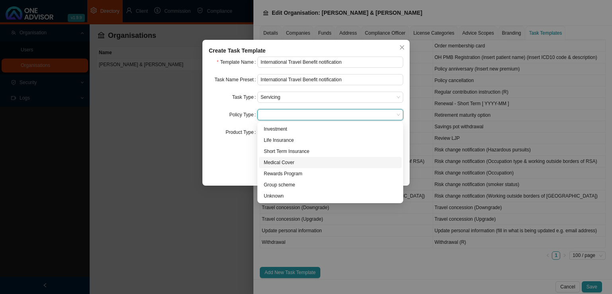
click at [280, 163] on div "Medical Cover" at bounding box center [330, 163] width 133 height 8
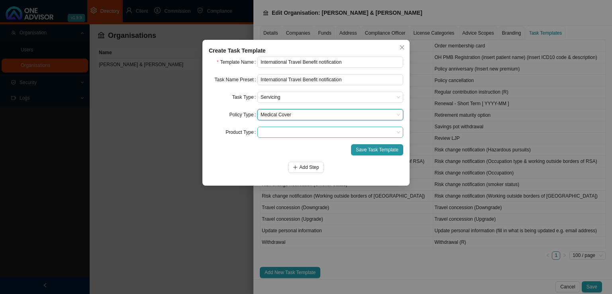
click at [281, 133] on span at bounding box center [331, 132] width 140 height 10
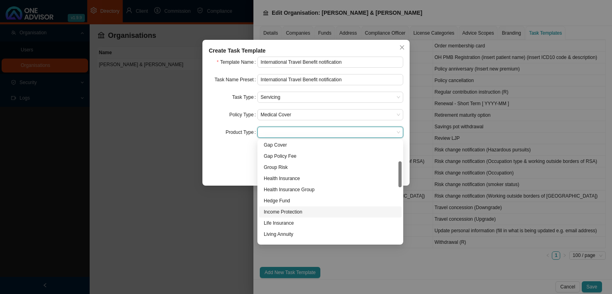
scroll to position [120, 0]
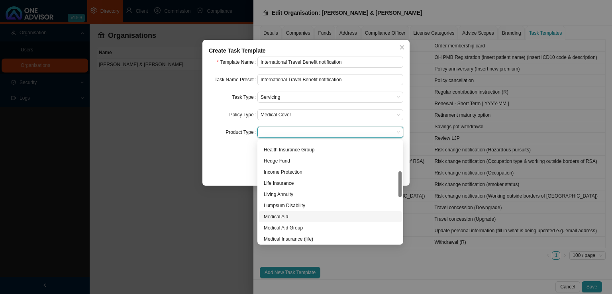
click at [284, 217] on div "Medical Aid" at bounding box center [330, 217] width 133 height 8
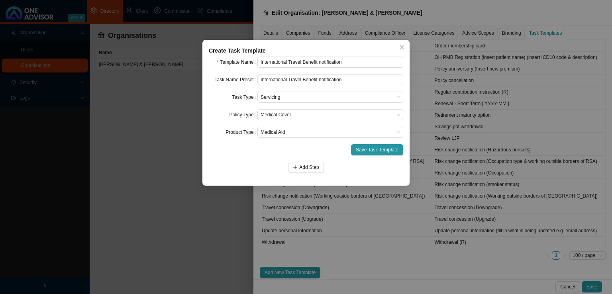
click at [231, 163] on div "Add Step" at bounding box center [306, 167] width 195 height 11
click at [303, 170] on span "Add Step" at bounding box center [309, 167] width 20 height 8
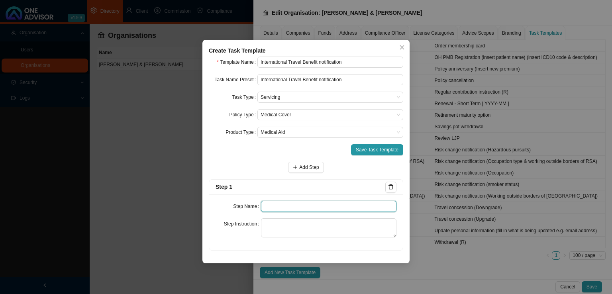
drag, startPoint x: 271, startPoint y: 208, endPoint x: 296, endPoint y: 201, distance: 26.0
click at [272, 208] on input "text" at bounding box center [329, 206] width 136 height 11
type input "N"
type input "Instruction"
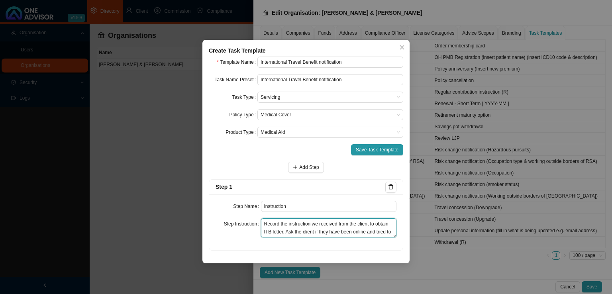
scroll to position [6, 0]
type textarea "Record the instruction we received from the client to obtain ITB letter. Ask th…"
click at [312, 169] on span "Add Step" at bounding box center [309, 167] width 20 height 8
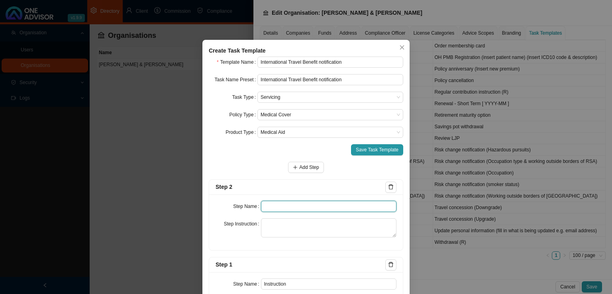
click at [296, 202] on input "text" at bounding box center [329, 206] width 136 height 11
type input "Investigation"
type textarea "M"
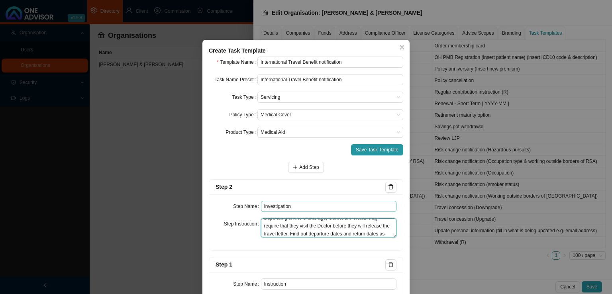
scroll to position [14, 0]
type textarea "Depending on the clients age, Momentum Health may require that they visit the D…"
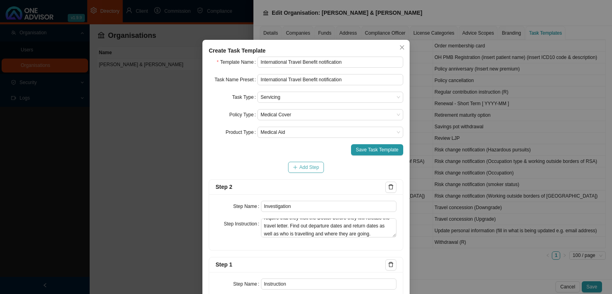
click at [299, 171] on span "Add Step" at bounding box center [309, 167] width 20 height 8
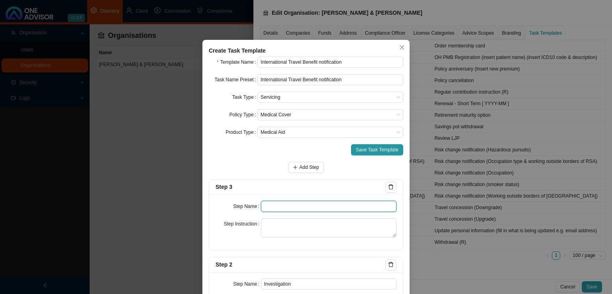
click at [295, 210] on input "text" at bounding box center [329, 206] width 136 height 11
type input "Submission"
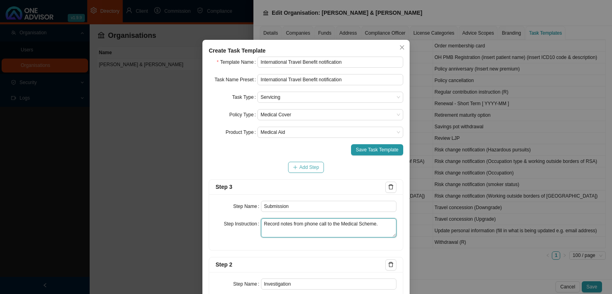
type textarea "Record notes from phone call to the Medical Scheme."
click at [299, 167] on span "Add Step" at bounding box center [309, 167] width 20 height 8
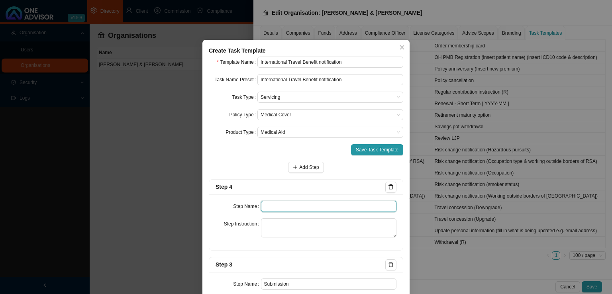
click at [262, 208] on input "text" at bounding box center [329, 206] width 136 height 11
type input "Confirmation of works done"
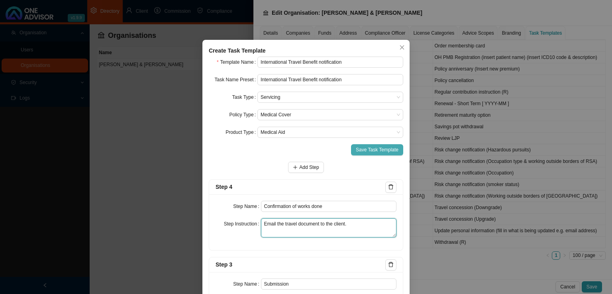
type textarea "Email the travel document to the client."
click at [377, 150] on span "Save Task Template" at bounding box center [377, 150] width 43 height 8
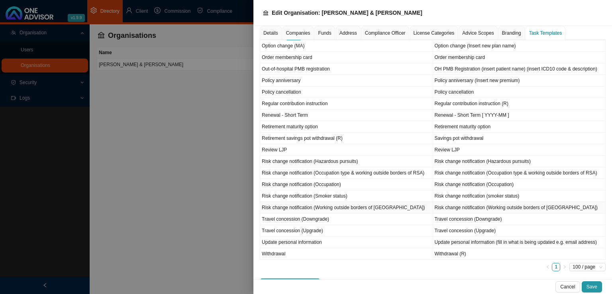
scroll to position [566, 0]
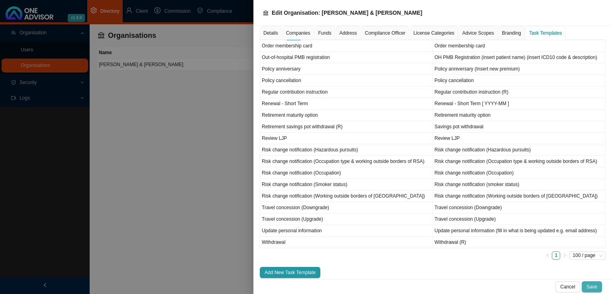
click at [598, 288] on button "Save" at bounding box center [592, 286] width 20 height 11
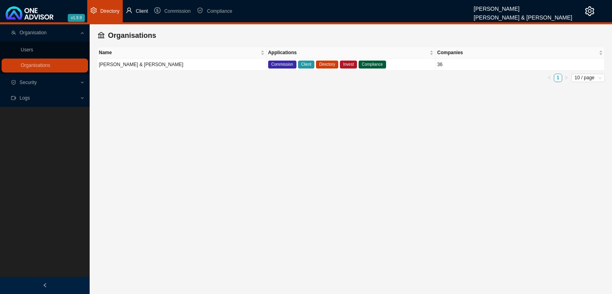
click at [140, 10] on span "Client" at bounding box center [142, 11] width 12 height 6
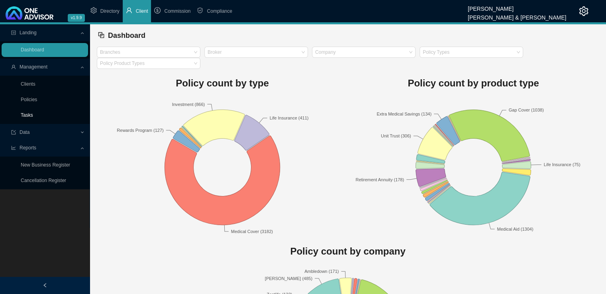
click at [33, 112] on link "Tasks" at bounding box center [27, 115] width 12 height 6
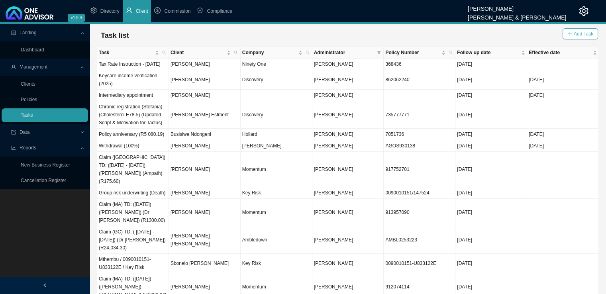
click at [575, 35] on span "Add Task" at bounding box center [584, 34] width 20 height 8
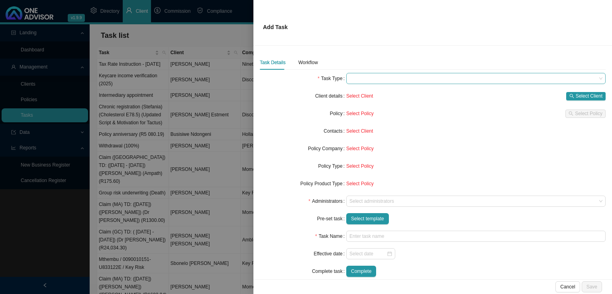
click at [359, 77] on span at bounding box center [476, 78] width 253 height 10
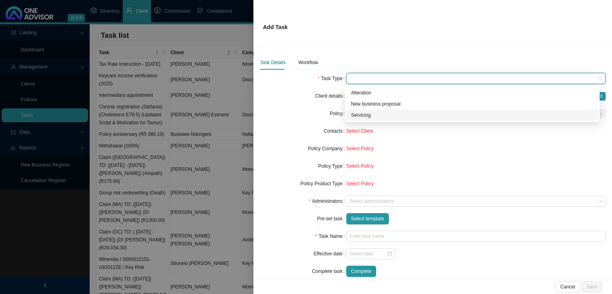
click at [368, 114] on div "Servicing" at bounding box center [472, 115] width 242 height 8
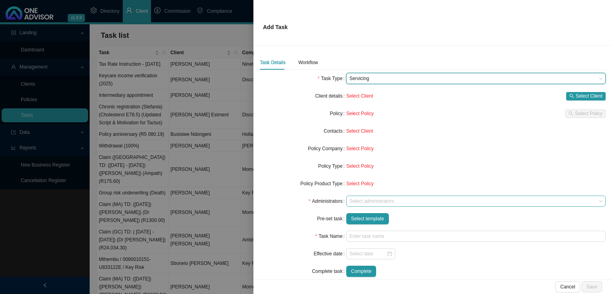
click at [362, 201] on div at bounding box center [472, 202] width 249 height 6
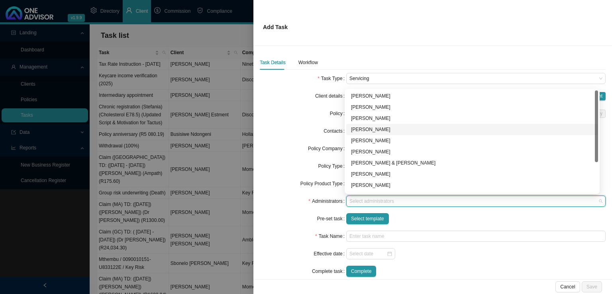
click at [376, 126] on div "[PERSON_NAME]" at bounding box center [472, 130] width 242 height 8
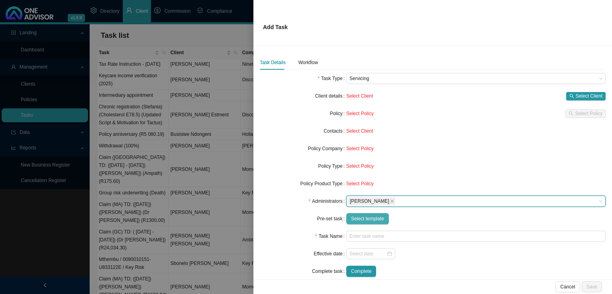
click at [365, 219] on span "Select template" at bounding box center [367, 219] width 33 height 8
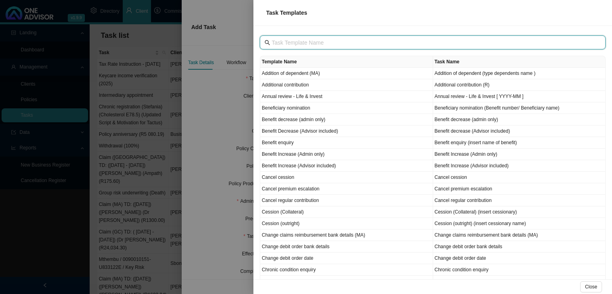
click at [303, 41] on input "text" at bounding box center [434, 42] width 324 height 9
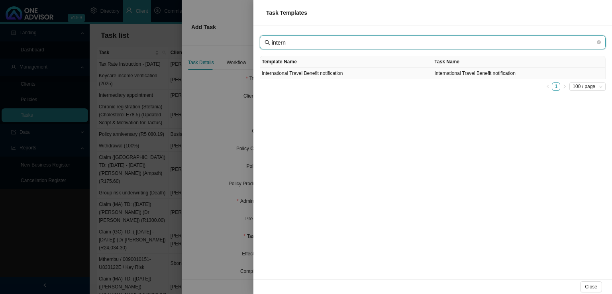
type input "intern"
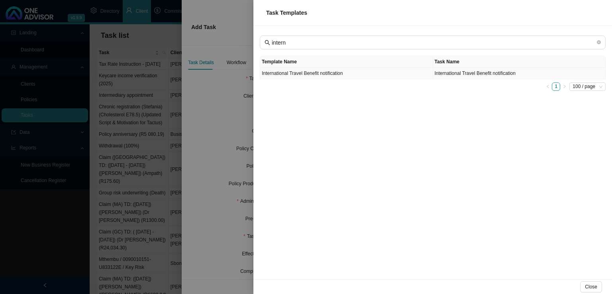
click at [301, 77] on td "International Travel Benefit notification" at bounding box center [346, 74] width 173 height 12
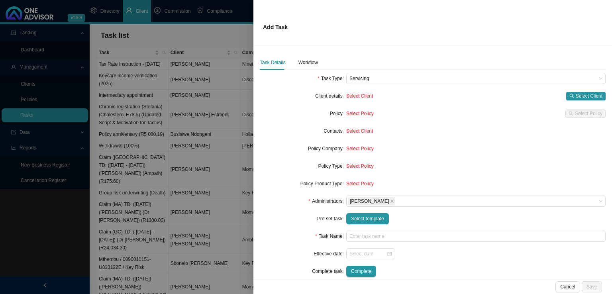
type input "International Travel Benefit notification"
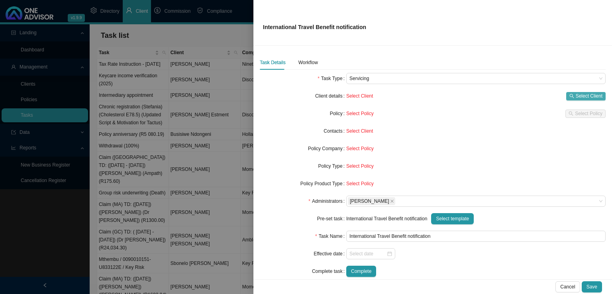
click at [570, 94] on button "Select Client" at bounding box center [585, 96] width 39 height 8
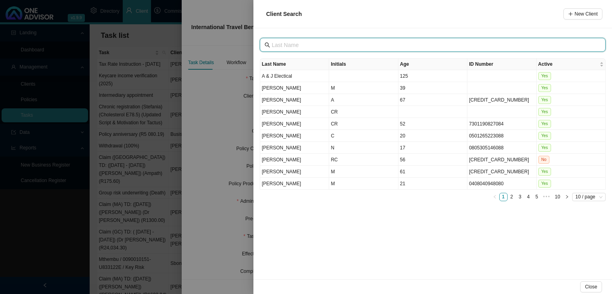
click at [294, 43] on input "text" at bounding box center [434, 45] width 324 height 9
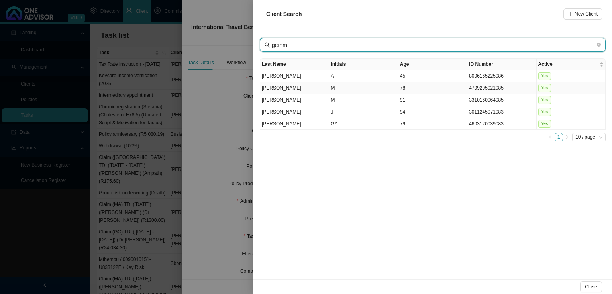
type input "gemm"
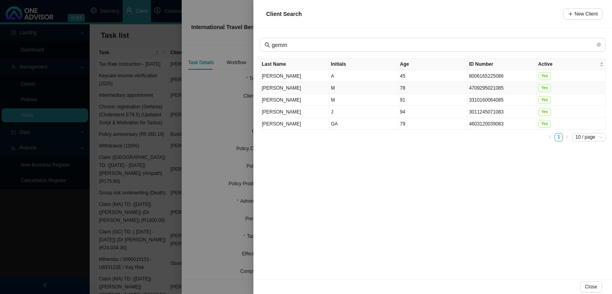
click at [342, 88] on td "M" at bounding box center [363, 88] width 69 height 12
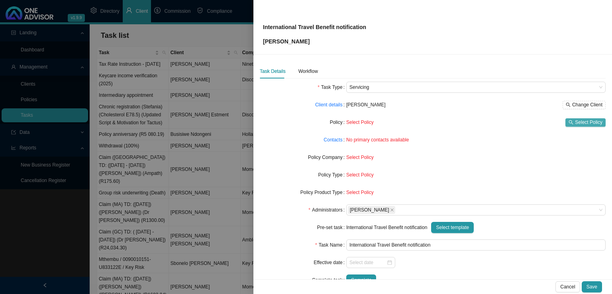
click at [584, 122] on span "Select Policy" at bounding box center [589, 122] width 28 height 8
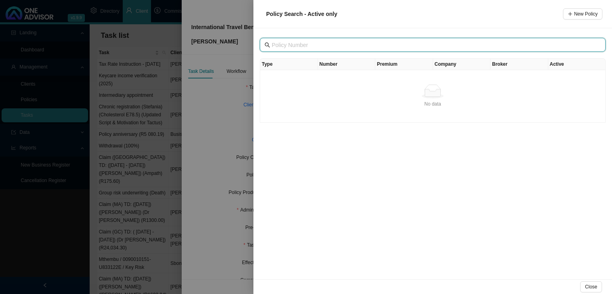
click at [330, 46] on input "text" at bounding box center [434, 45] width 324 height 9
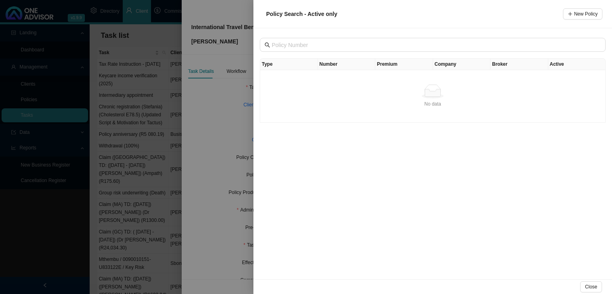
click at [411, 172] on div "Type Number Premium Company Broker Active No data No data" at bounding box center [433, 153] width 359 height 251
click at [214, 155] on div at bounding box center [306, 147] width 612 height 294
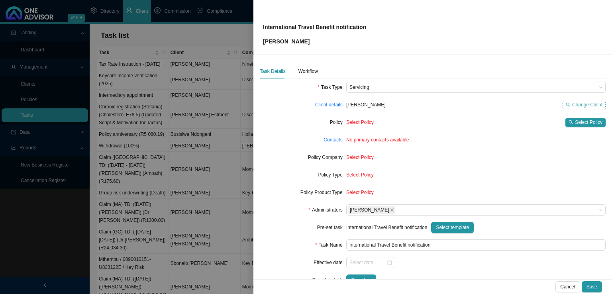
click at [566, 104] on icon "search" at bounding box center [568, 104] width 4 height 4
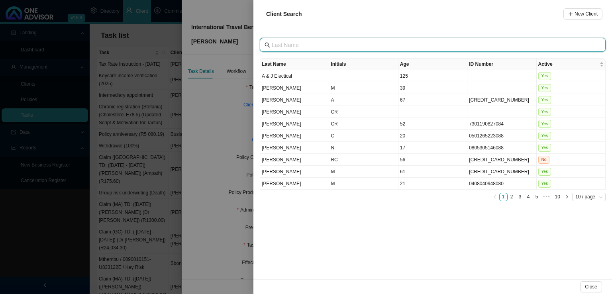
click at [306, 43] on input "text" at bounding box center [434, 45] width 324 height 9
type input "[PERSON_NAME]"
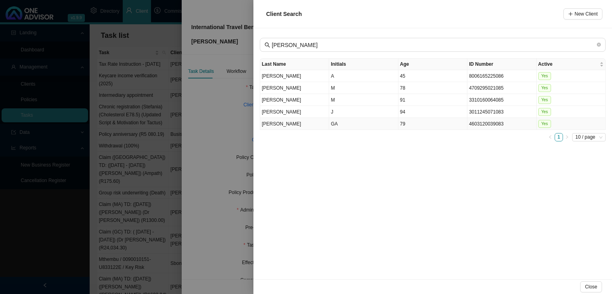
click at [348, 124] on td "GA" at bounding box center [363, 124] width 69 height 12
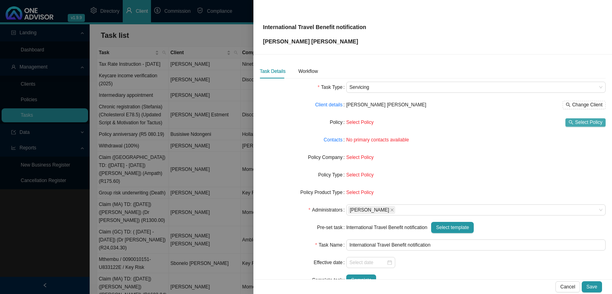
click at [569, 121] on icon "search" at bounding box center [571, 122] width 5 height 5
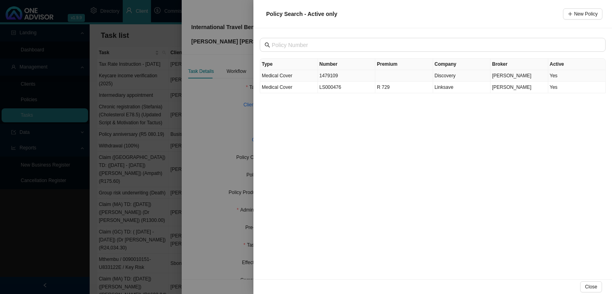
click at [458, 77] on td "Discovery" at bounding box center [462, 76] width 58 height 12
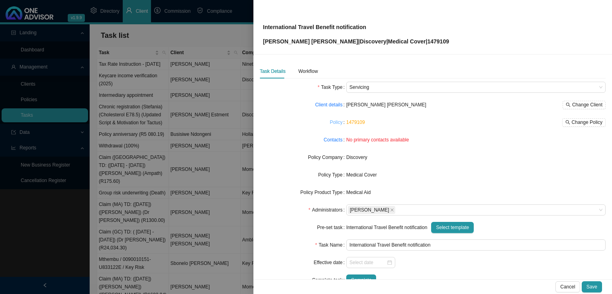
click at [335, 122] on link "Policy" at bounding box center [336, 122] width 13 height 8
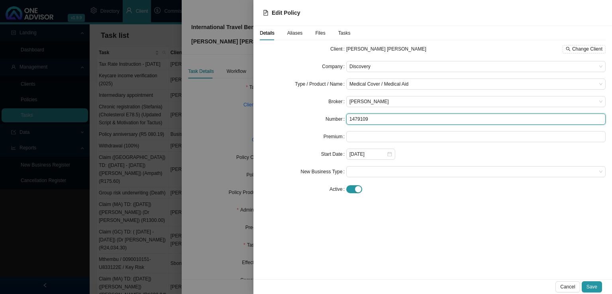
click at [376, 118] on input "1479109" at bounding box center [475, 119] width 259 height 11
type input "1479109"
click at [383, 107] on div "[PERSON_NAME]" at bounding box center [475, 101] width 259 height 11
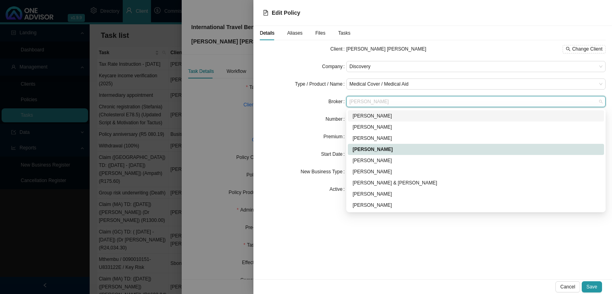
click at [287, 119] on div "Number" at bounding box center [303, 119] width 86 height 11
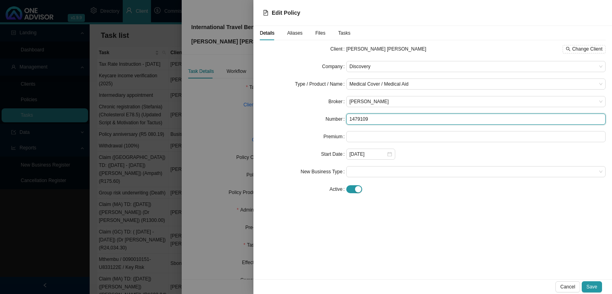
drag, startPoint x: 367, startPoint y: 119, endPoint x: 285, endPoint y: 119, distance: 81.7
click at [285, 119] on div "Number 1479109" at bounding box center [433, 119] width 346 height 11
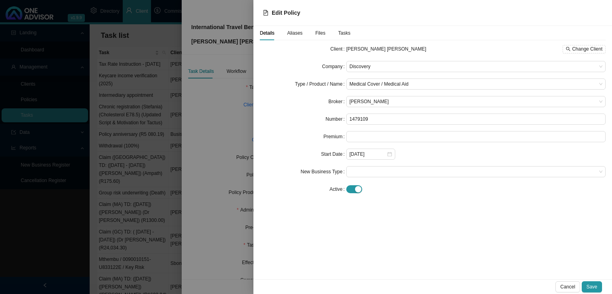
click at [297, 37] on div "Aliases" at bounding box center [295, 33] width 16 height 14
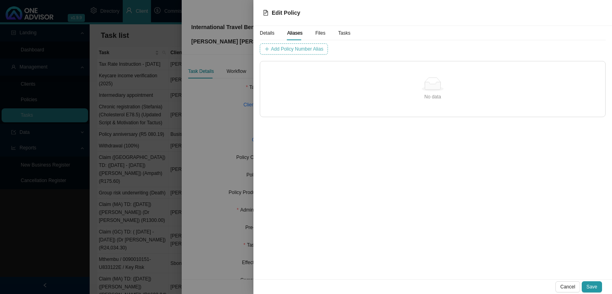
click at [300, 52] on span "Add Policy Number Alias" at bounding box center [297, 49] width 52 height 8
type input "1479109"
click at [436, 50] on span "Add Policy Number Alias" at bounding box center [462, 49] width 52 height 8
click at [273, 33] on span "Details" at bounding box center [267, 33] width 15 height 5
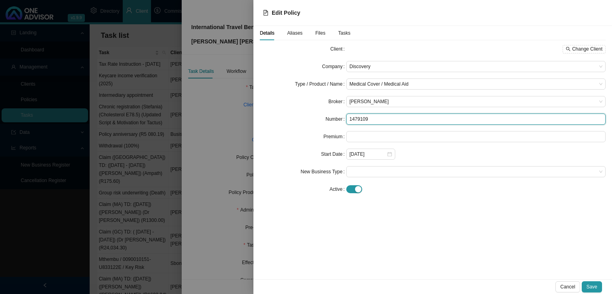
click at [379, 118] on input "1479109" at bounding box center [475, 119] width 259 height 11
type input "147910990"
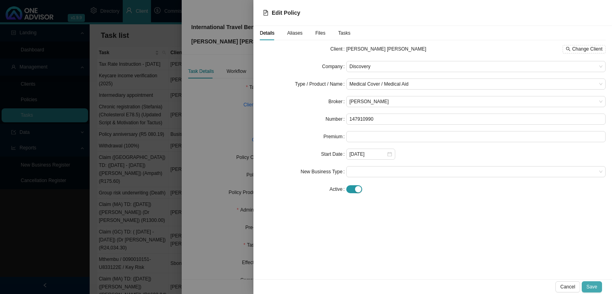
click at [596, 285] on span "Save" at bounding box center [592, 287] width 11 height 8
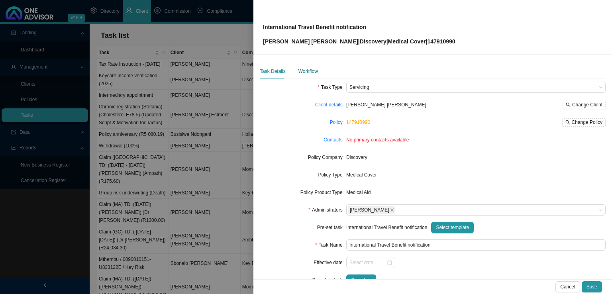
click at [306, 73] on div "Workflow" at bounding box center [309, 71] width 20 height 8
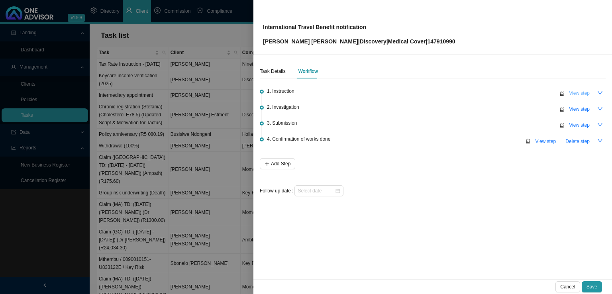
click at [577, 94] on span "View step" at bounding box center [579, 93] width 21 height 8
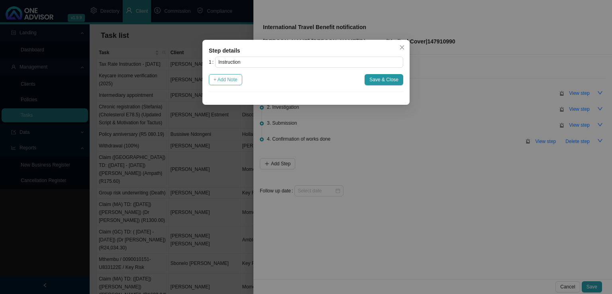
click at [230, 82] on span "+ Add Note" at bounding box center [226, 80] width 24 height 8
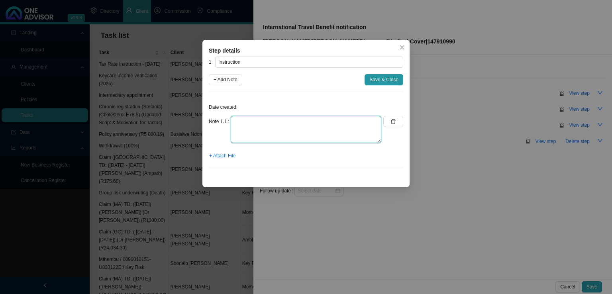
click at [239, 120] on textarea at bounding box center [306, 129] width 151 height 27
click at [224, 154] on span "+ Attach File" at bounding box center [222, 156] width 26 height 8
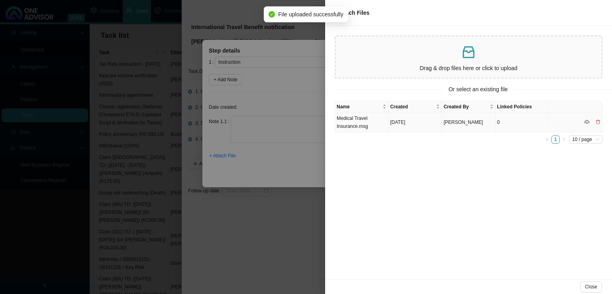
click at [373, 128] on td "Medical Travel Insurance.msg" at bounding box center [361, 123] width 53 height 20
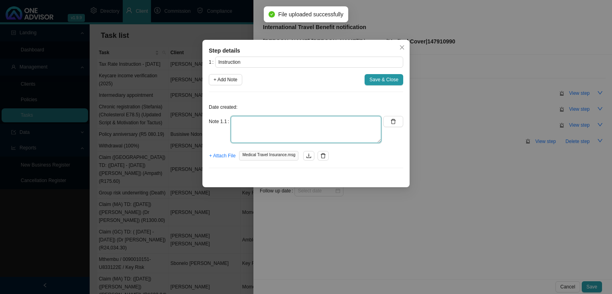
click at [240, 131] on textarea at bounding box center [306, 129] width 151 height 27
click at [239, 131] on textarea at bounding box center [306, 129] width 151 height 27
paste textarea "We are travelling to [GEOGRAPHIC_DATA], [GEOGRAPHIC_DATA], [GEOGRAPHIC_DATA] an…"
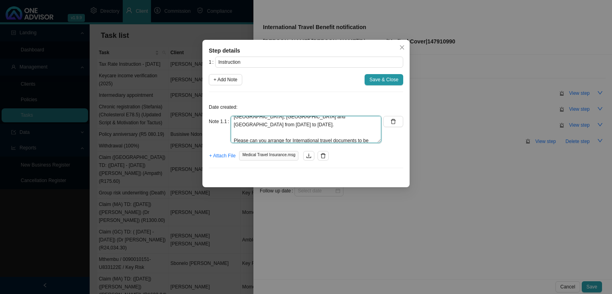
scroll to position [24, 0]
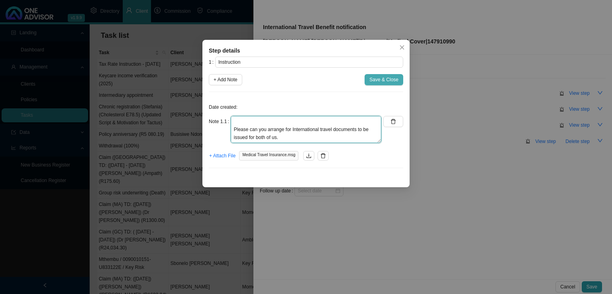
type textarea "We are travelling to [GEOGRAPHIC_DATA], [GEOGRAPHIC_DATA], [GEOGRAPHIC_DATA] an…"
click at [381, 84] on button "Save & Close" at bounding box center [384, 79] width 39 height 11
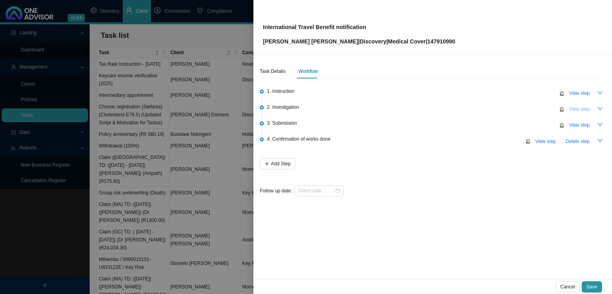
click at [574, 107] on span "View step" at bounding box center [579, 109] width 21 height 8
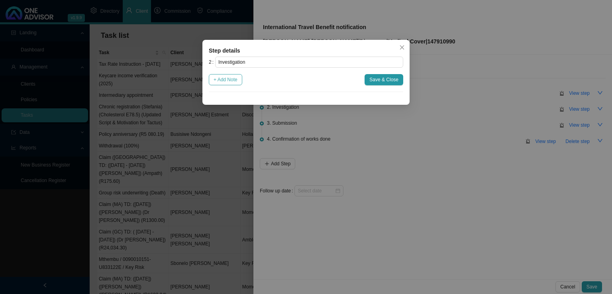
click at [230, 83] on span "+ Add Note" at bounding box center [226, 80] width 24 height 8
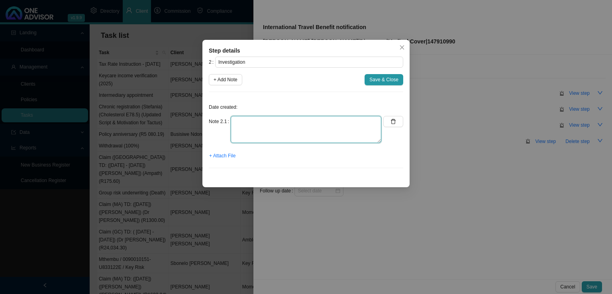
click at [263, 119] on textarea at bounding box center [306, 129] width 151 height 27
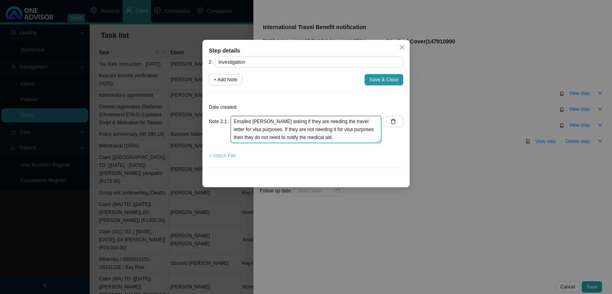
type textarea "Emailed [PERSON_NAME] asking if they are needing the travel letter for visa pur…"
click at [217, 157] on span "+ Attach File" at bounding box center [222, 156] width 26 height 8
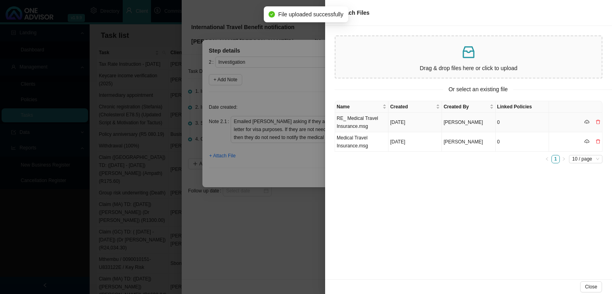
click at [362, 118] on td "RE_ Medical Travel Insurance.msg" at bounding box center [361, 123] width 53 height 20
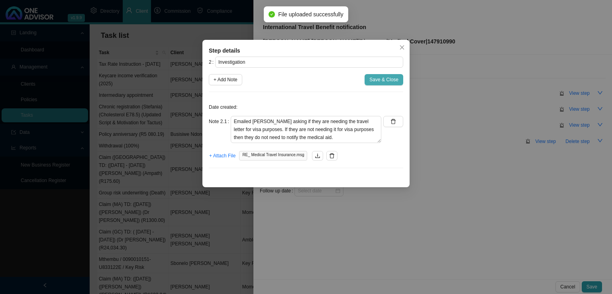
click at [373, 81] on span "Save & Close" at bounding box center [384, 80] width 29 height 8
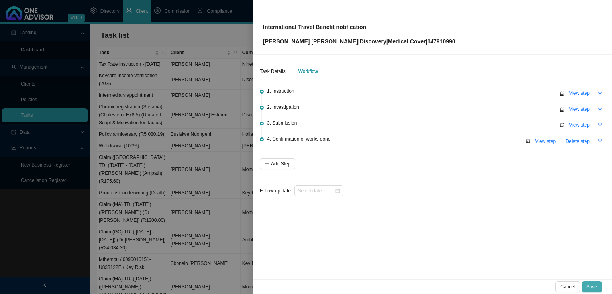
click at [594, 286] on span "Save" at bounding box center [592, 287] width 11 height 8
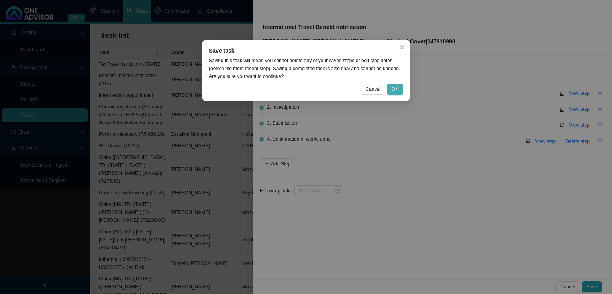
click at [402, 89] on button "OK" at bounding box center [395, 89] width 16 height 11
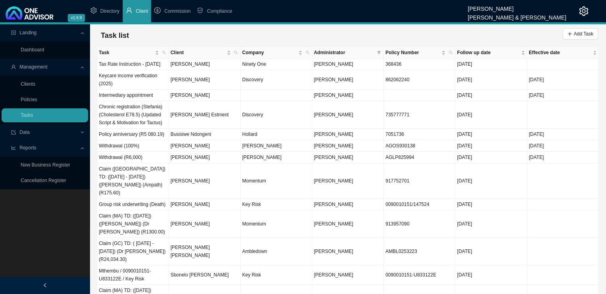
click at [572, 39] on span "Add Task" at bounding box center [580, 35] width 35 height 14
click at [576, 32] on span "Add Task" at bounding box center [584, 34] width 20 height 8
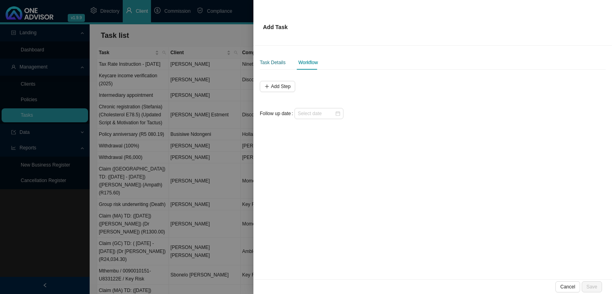
click at [273, 61] on div "Task Details" at bounding box center [273, 63] width 26 height 8
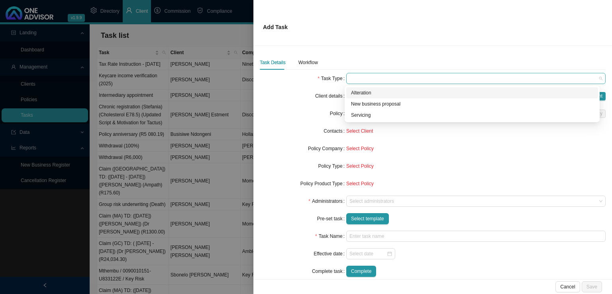
click at [374, 78] on span at bounding box center [476, 78] width 253 height 10
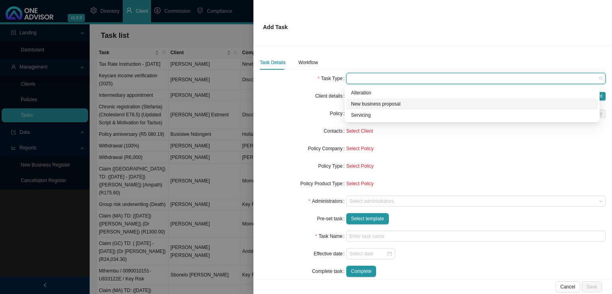
click at [382, 104] on div "New business proposal" at bounding box center [472, 104] width 242 height 8
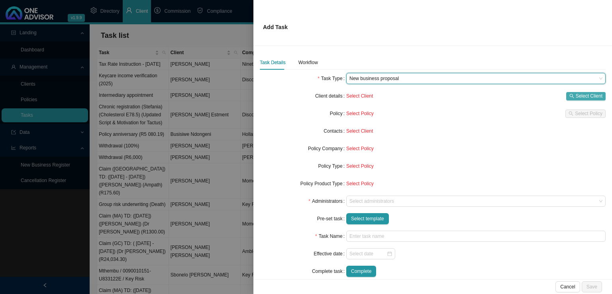
click at [584, 93] on span "Select Client" at bounding box center [589, 96] width 27 height 8
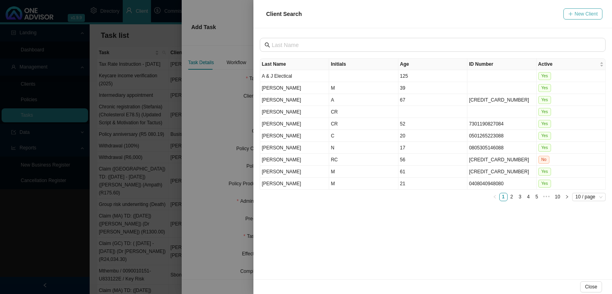
click at [580, 13] on span "New Client" at bounding box center [586, 14] width 23 height 8
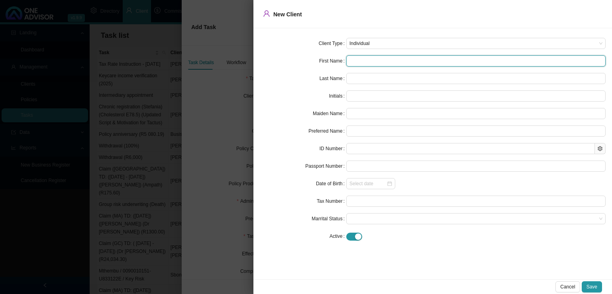
click at [407, 58] on input "text" at bounding box center [475, 60] width 259 height 11
type input "K"
type input "Ka"
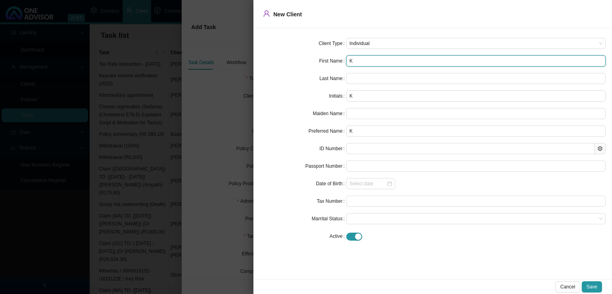
type input "Ka"
type input "Kar"
type input "Kare"
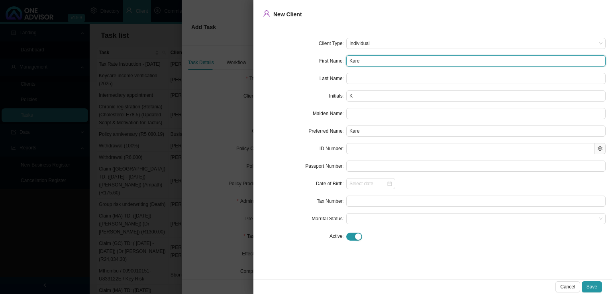
type input "[PERSON_NAME]"
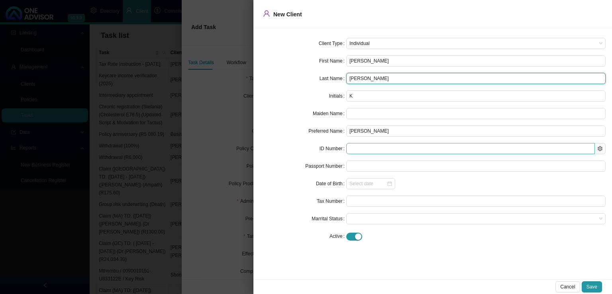
type input "[PERSON_NAME]"
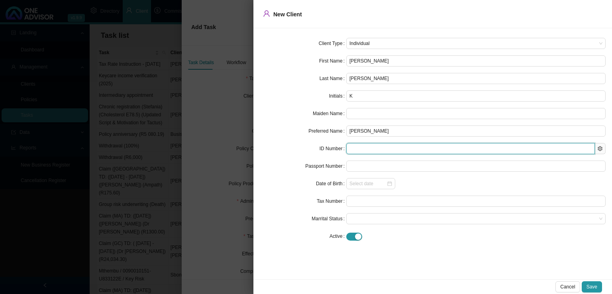
click at [366, 148] on input "text" at bounding box center [470, 148] width 249 height 11
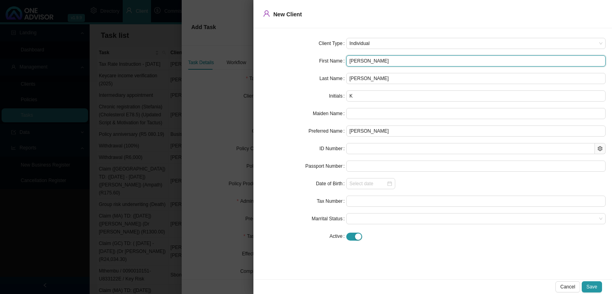
click at [372, 59] on input "[PERSON_NAME]" at bounding box center [475, 60] width 259 height 11
type input "[PERSON_NAME]"
type input "KD"
type input "[PERSON_NAME]"
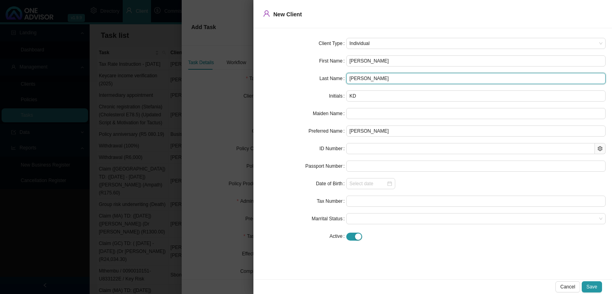
drag, startPoint x: 372, startPoint y: 78, endPoint x: 291, endPoint y: 80, distance: 81.3
click at [291, 80] on div "Last Name [PERSON_NAME]" at bounding box center [433, 78] width 346 height 11
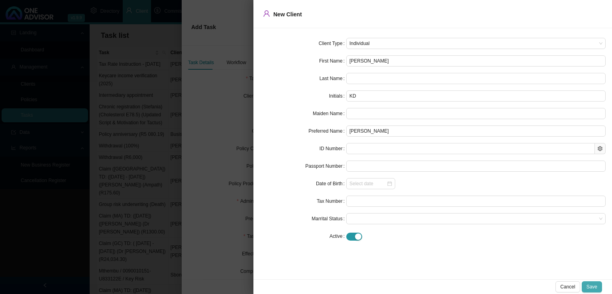
click at [596, 287] on span "Save" at bounding box center [592, 287] width 11 height 8
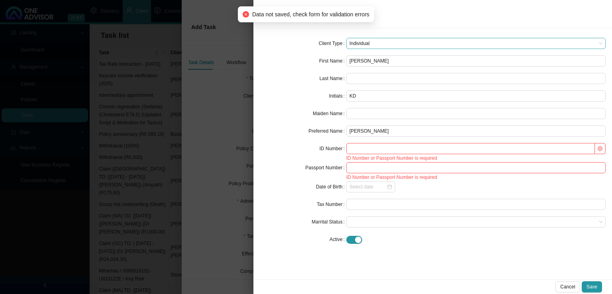
click at [388, 43] on span "Individual" at bounding box center [476, 43] width 253 height 10
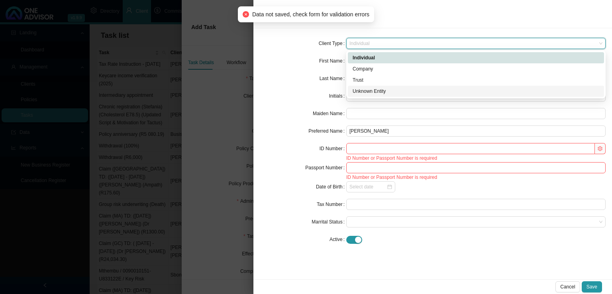
click at [379, 95] on div "Unknown Entity" at bounding box center [476, 91] width 247 height 8
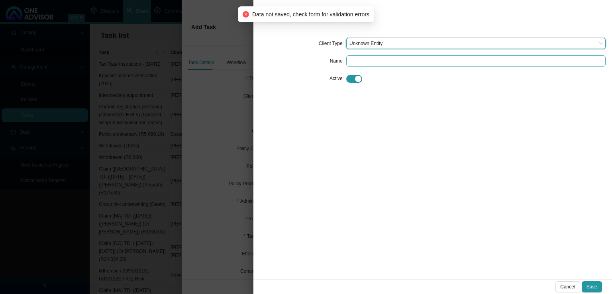
click at [366, 66] on form "Client Type Unknown Entity Unknown Entity Name Active" at bounding box center [433, 61] width 346 height 46
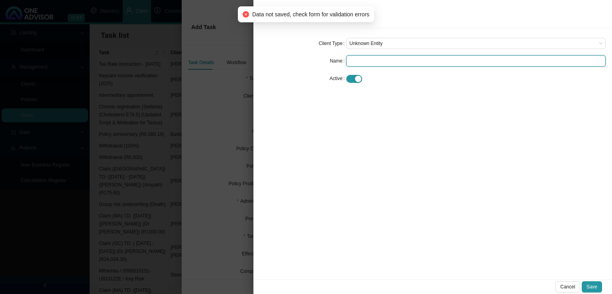
click at [378, 62] on input "text" at bounding box center [475, 60] width 259 height 11
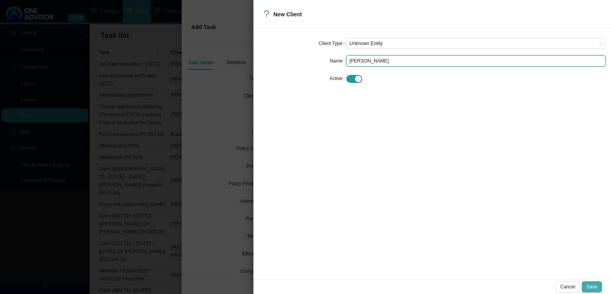
type input "[PERSON_NAME]"
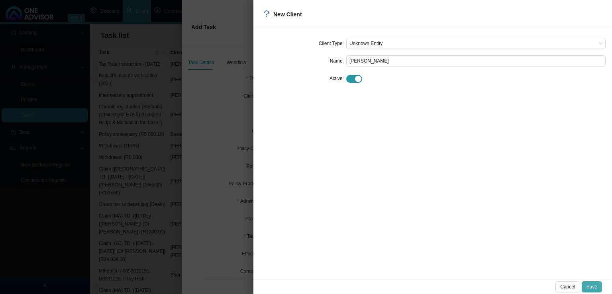
click at [598, 284] on button "Save" at bounding box center [592, 286] width 20 height 11
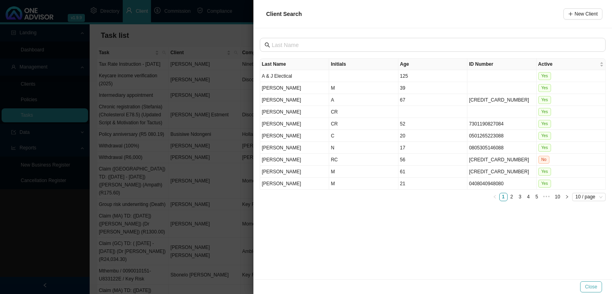
click at [592, 289] on span "Close" at bounding box center [591, 287] width 12 height 8
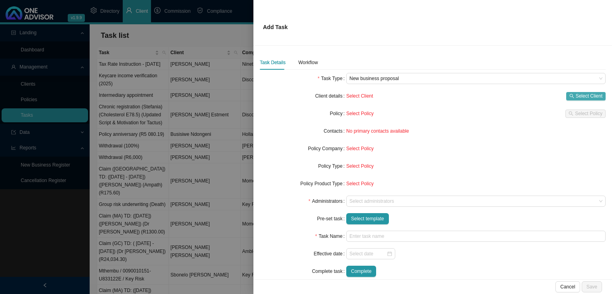
click at [581, 98] on span "Select Client" at bounding box center [589, 96] width 27 height 8
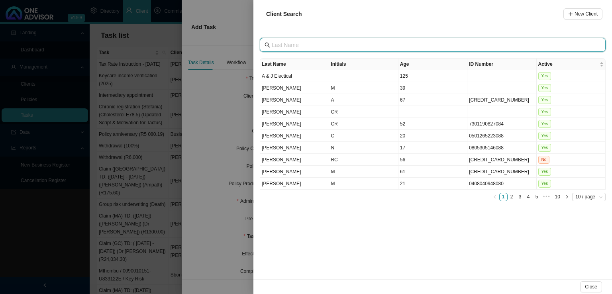
click at [289, 47] on input "text" at bounding box center [434, 45] width 324 height 9
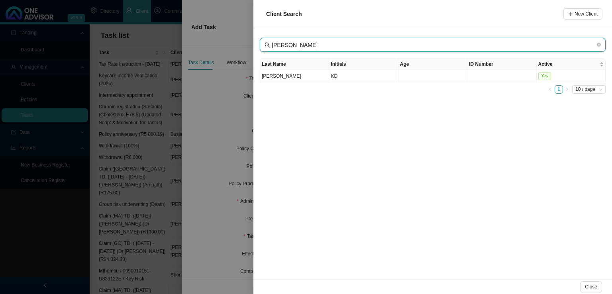
type input "[PERSON_NAME]"
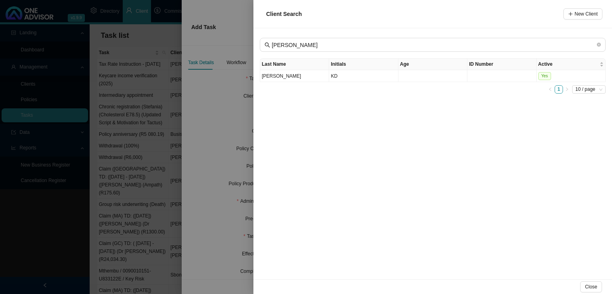
click at [304, 84] on div "Last Name Initials Age ID Number Active [PERSON_NAME] KD Yes 1 10 / page" at bounding box center [433, 75] width 346 height 35
click at [307, 75] on td "[PERSON_NAME]" at bounding box center [294, 76] width 69 height 12
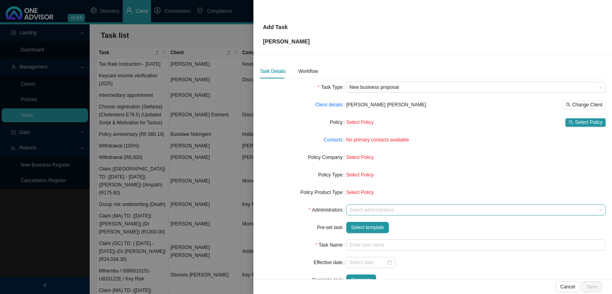
click at [366, 209] on div at bounding box center [472, 210] width 249 height 6
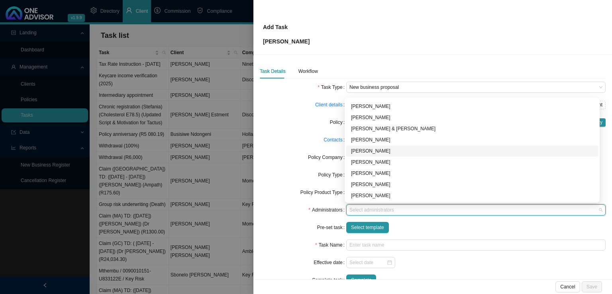
scroll to position [0, 0]
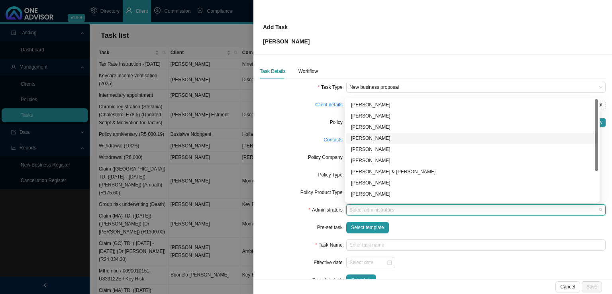
click at [379, 137] on div "[PERSON_NAME]" at bounding box center [472, 138] width 242 height 8
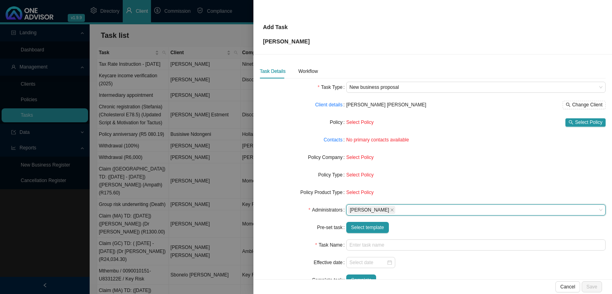
click at [303, 240] on div "Task Name" at bounding box center [303, 245] width 86 height 11
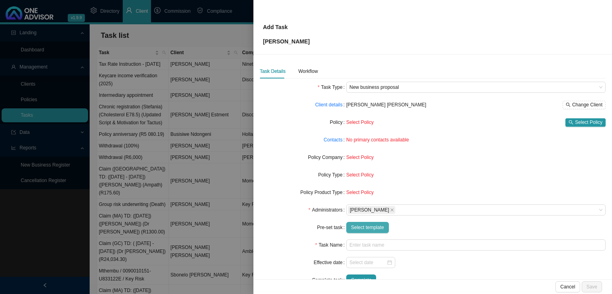
click at [372, 231] on span "Select template" at bounding box center [367, 228] width 33 height 8
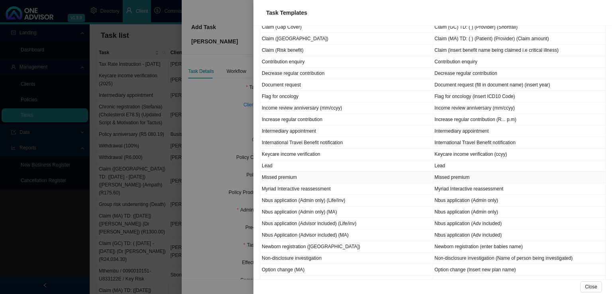
scroll to position [279, 0]
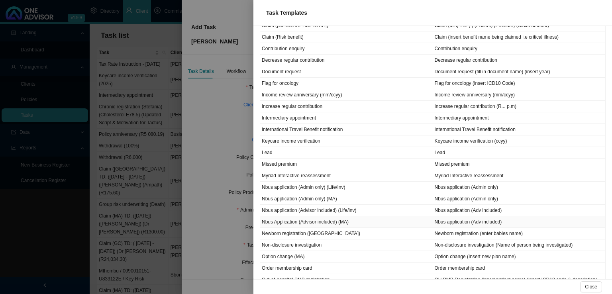
click at [333, 219] on td "Nbus Application (Advisor included) (MA)" at bounding box center [346, 222] width 173 height 12
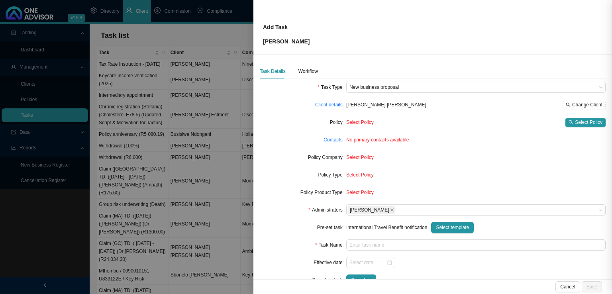
type input "Nbus application (Adv included)"
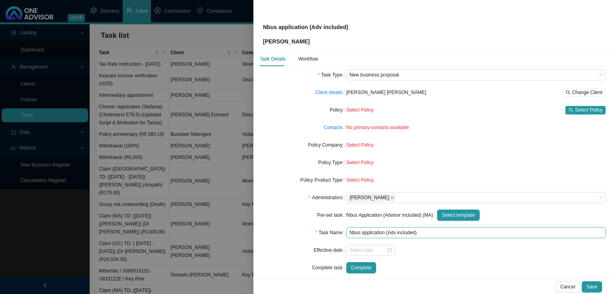
scroll to position [19, 0]
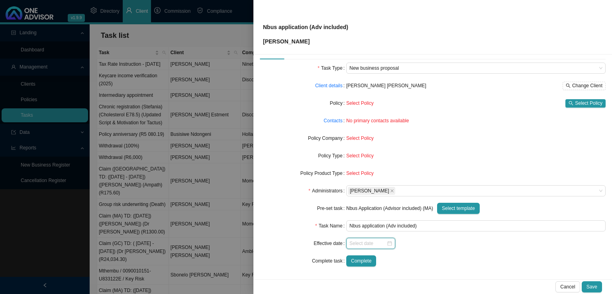
click at [357, 245] on input at bounding box center [368, 244] width 37 height 8
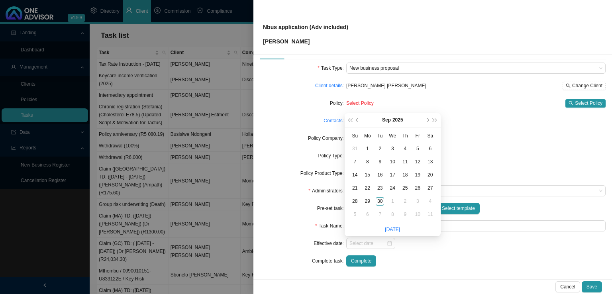
click at [464, 252] on form "Task Type New business proposal Client details [PERSON_NAME] [PERSON_NAME] Chan…" at bounding box center [433, 165] width 346 height 204
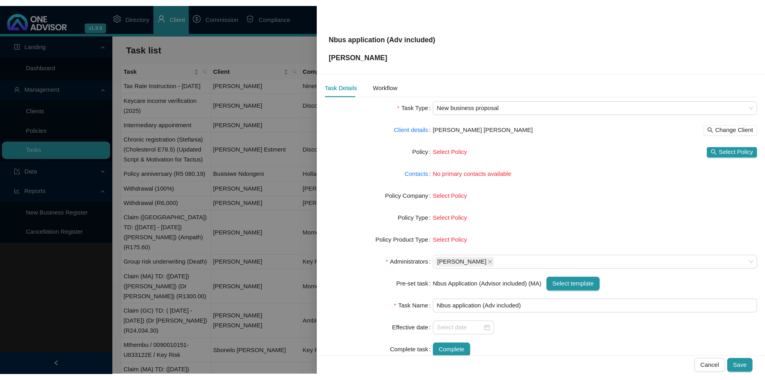
scroll to position [0, 0]
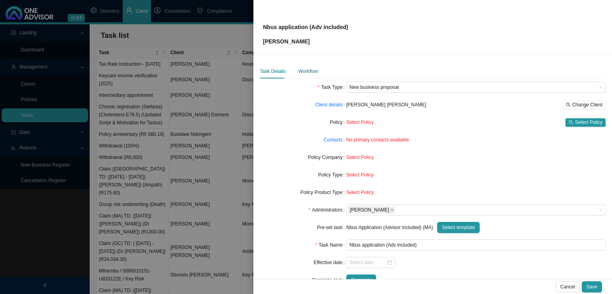
click at [301, 72] on div "Workflow" at bounding box center [309, 71] width 20 height 8
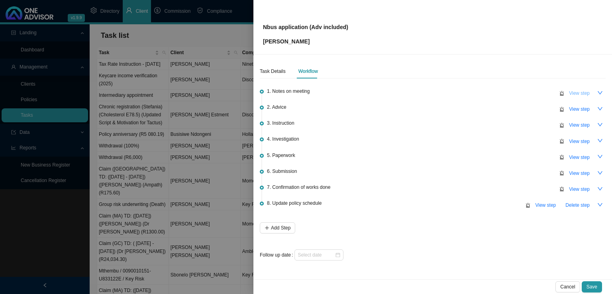
click at [576, 96] on span "View step" at bounding box center [579, 93] width 21 height 8
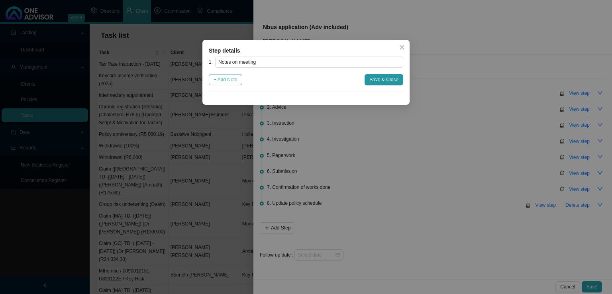
click at [223, 79] on span "+ Add Note" at bounding box center [226, 80] width 24 height 8
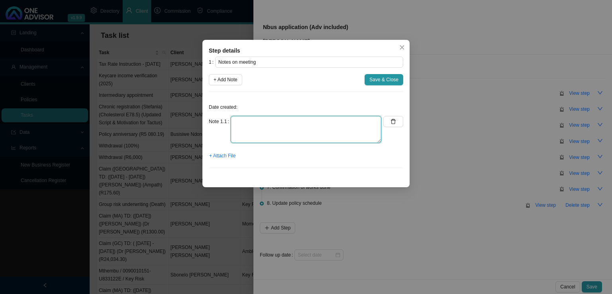
click at [245, 126] on textarea at bounding box center [306, 129] width 151 height 27
click at [359, 134] on textarea "Age: [DEMOGRAPHIC_DATA] yrs old Approximately 30 yrs previous medical aid histo…" at bounding box center [306, 129] width 151 height 27
click at [264, 141] on textarea "Age: [DEMOGRAPHIC_DATA] yrs old Approximately 30 yrs previous medical aid histo…" at bounding box center [306, 129] width 151 height 27
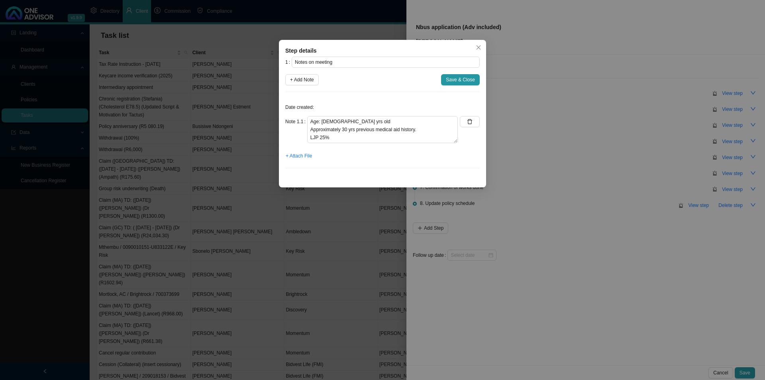
click at [396, 156] on div "+ Attach File" at bounding box center [382, 155] width 195 height 11
click at [350, 136] on textarea "Age: [DEMOGRAPHIC_DATA] yrs old Approximately 30 yrs previous medical aid histo…" at bounding box center [382, 129] width 151 height 27
click at [347, 139] on textarea "Age: [DEMOGRAPHIC_DATA] yrs old Approximately 30 yrs previous medical aid histo…" at bounding box center [382, 129] width 151 height 27
type textarea "Age: [DEMOGRAPHIC_DATA] yrs old Approximately 30 yrs previous medical aid histo…"
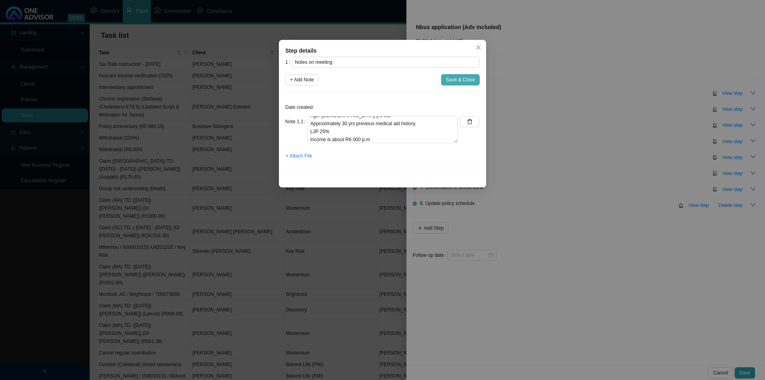
click at [452, 83] on span "Save & Close" at bounding box center [460, 80] width 29 height 8
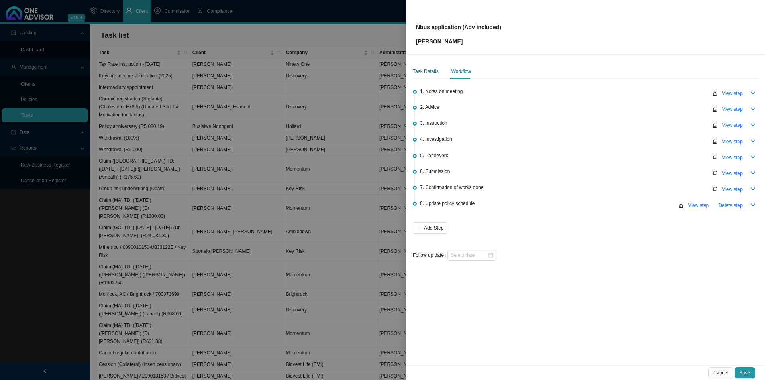
click at [429, 71] on div "Task Details" at bounding box center [426, 71] width 26 height 8
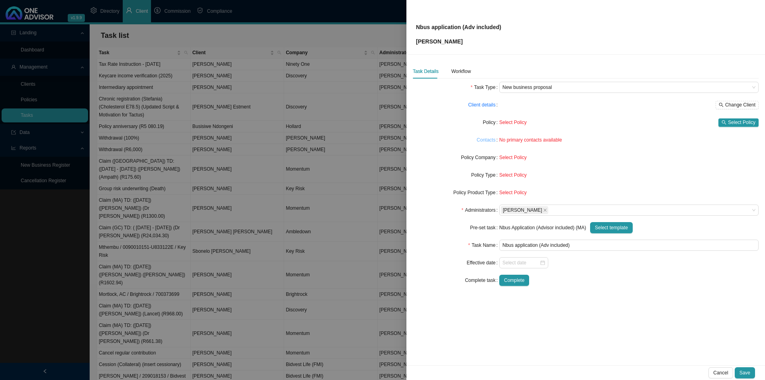
click at [483, 141] on link "Contacts" at bounding box center [486, 140] width 19 height 8
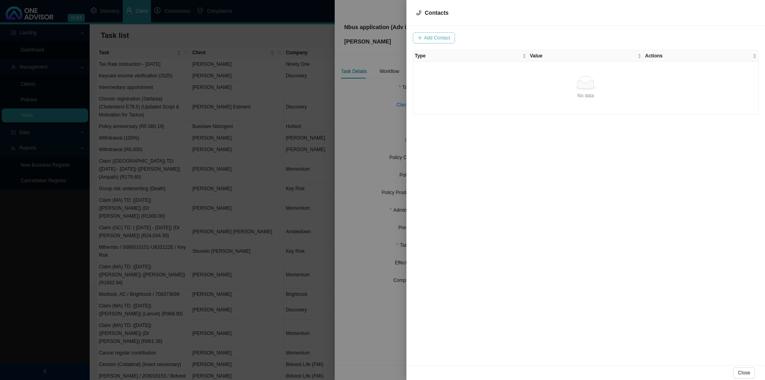
click at [431, 33] on button "Add Contact" at bounding box center [434, 37] width 42 height 11
click at [519, 34] on span at bounding box center [541, 38] width 53 height 10
type input "[EMAIL_ADDRESS][DOMAIN_NAME]"
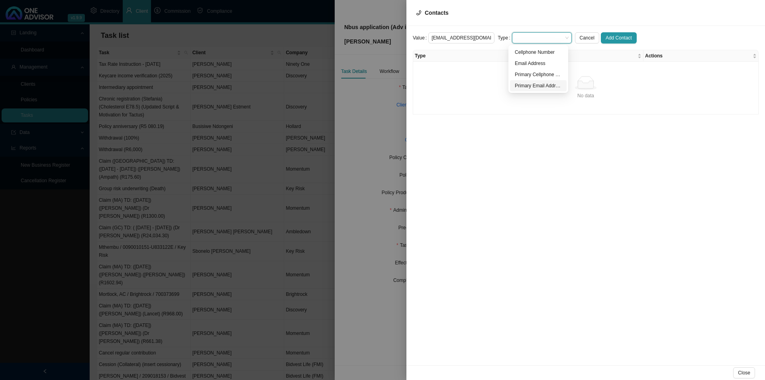
click at [545, 87] on div "Primary Email Address" at bounding box center [538, 86] width 47 height 8
click at [612, 36] on span "Add Contact" at bounding box center [619, 38] width 26 height 8
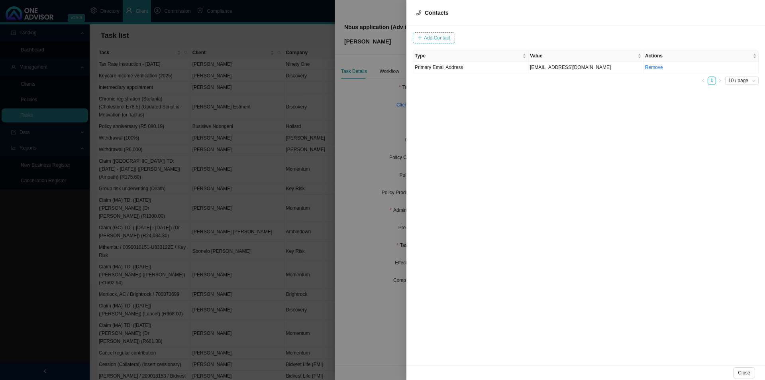
click at [434, 32] on button "Add Contact" at bounding box center [434, 37] width 42 height 11
drag, startPoint x: 522, startPoint y: 40, endPoint x: 537, endPoint y: 38, distance: 15.2
click at [523, 39] on span at bounding box center [541, 38] width 53 height 10
type input "0823681135"
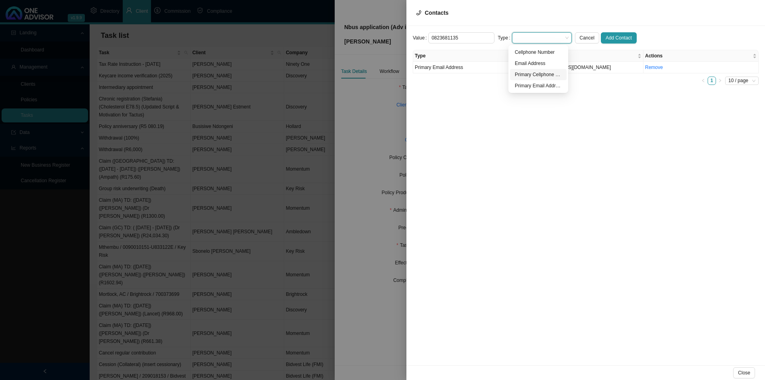
click at [556, 74] on div "Primary Cellphone Number" at bounding box center [538, 75] width 47 height 8
click at [608, 36] on span "Add Contact" at bounding box center [619, 38] width 26 height 8
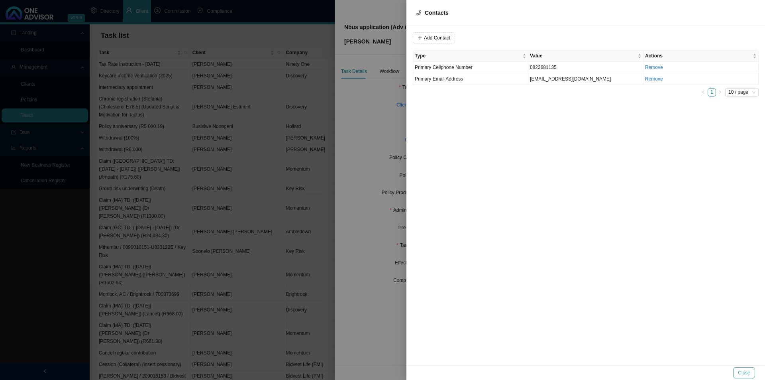
click at [612, 294] on span "Close" at bounding box center [744, 373] width 12 height 8
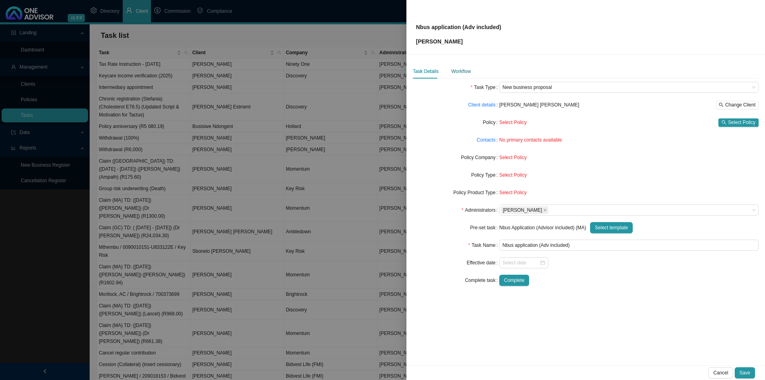
click at [457, 68] on div "Workflow" at bounding box center [462, 71] width 20 height 8
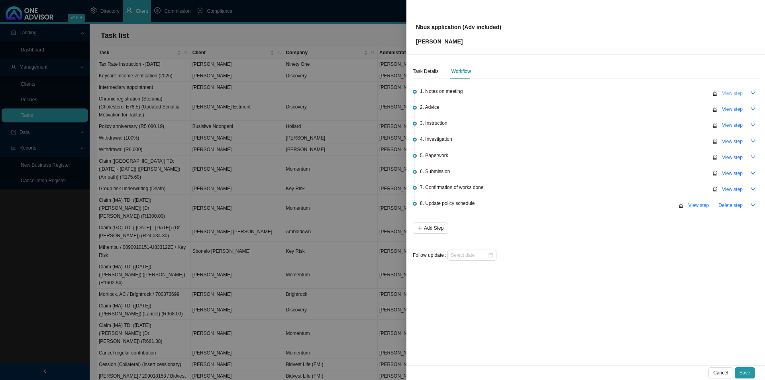
click at [612, 93] on span "View step" at bounding box center [732, 93] width 21 height 8
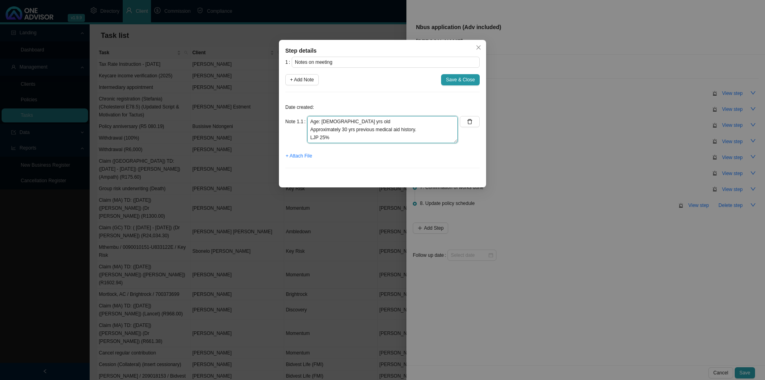
click at [381, 136] on textarea "Age: [DEMOGRAPHIC_DATA] yrs old Approximately 30 yrs previous medical aid histo…" at bounding box center [382, 129] width 151 height 27
click at [381, 140] on textarea "Age: [DEMOGRAPHIC_DATA] yrs old Approximately 30 yrs previous medical aid histo…" at bounding box center [382, 129] width 151 height 27
type textarea "Age: [DEMOGRAPHIC_DATA] yrs old Approximately 30 yrs previous medical aid histo…"
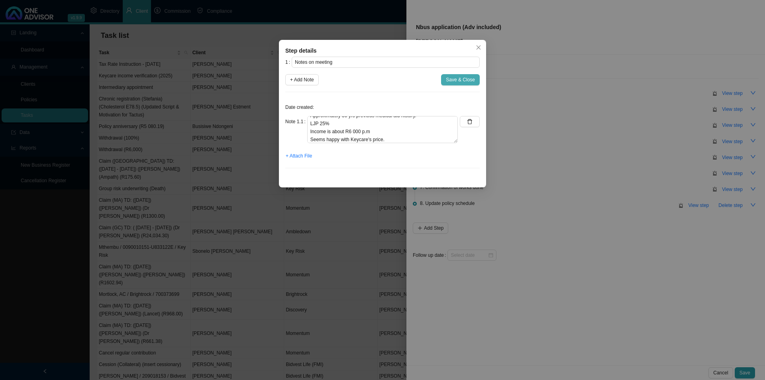
click at [445, 78] on button "Save & Close" at bounding box center [460, 79] width 39 height 11
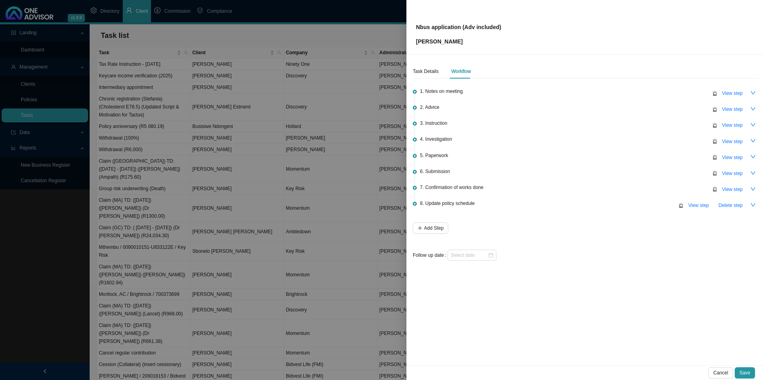
click at [435, 252] on label "Follow up date" at bounding box center [430, 255] width 35 height 11
click at [461, 252] on input at bounding box center [469, 255] width 37 height 8
click at [489, 239] on link "[DATE]" at bounding box center [495, 239] width 15 height 6
type input "[DATE]"
click at [612, 294] on span "Save" at bounding box center [745, 373] width 11 height 8
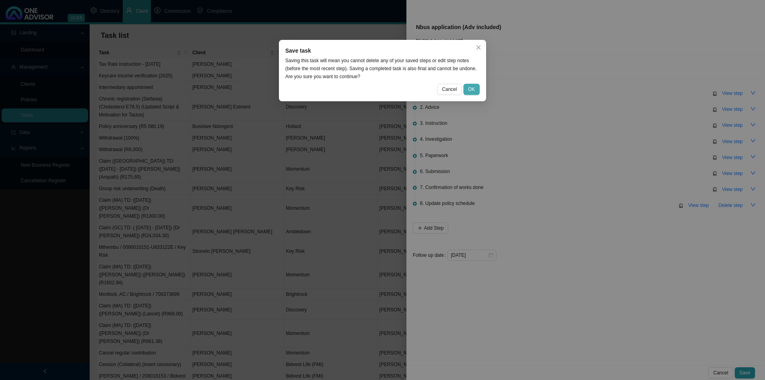
click at [474, 90] on span "OK" at bounding box center [471, 89] width 7 height 8
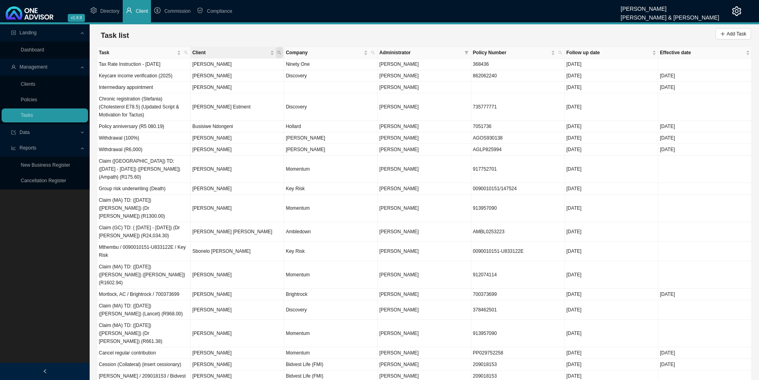
click at [279, 53] on icon "search" at bounding box center [279, 53] width 4 height 4
click at [234, 67] on input "text" at bounding box center [242, 68] width 75 height 11
type input "armour"
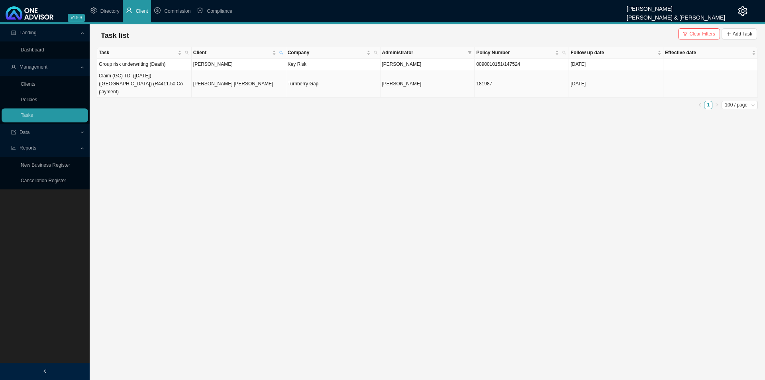
click at [225, 82] on td "[PERSON_NAME] [PERSON_NAME]" at bounding box center [239, 84] width 94 height 28
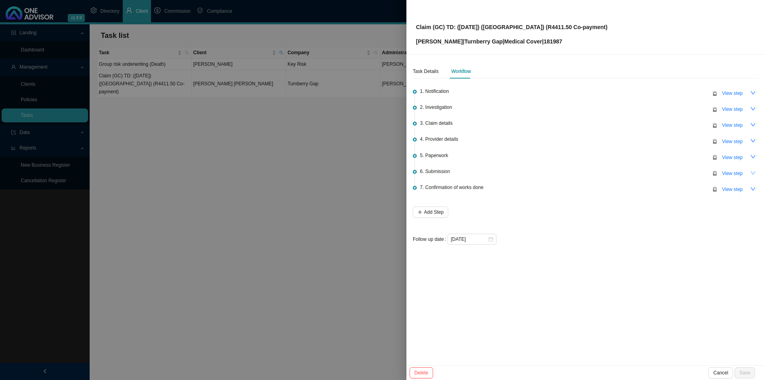
click at [612, 170] on icon "down" at bounding box center [754, 173] width 6 height 6
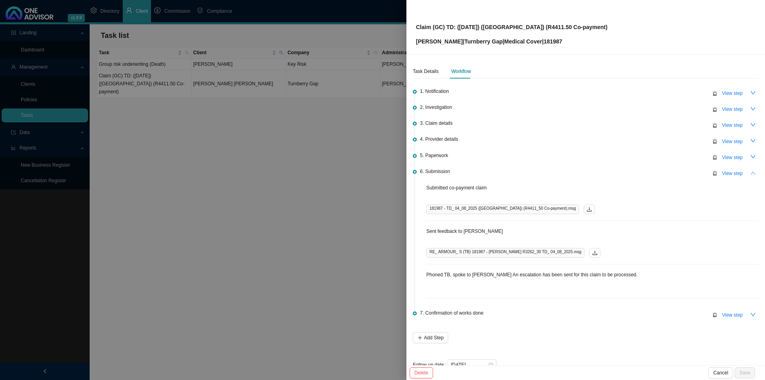
scroll to position [16, 0]
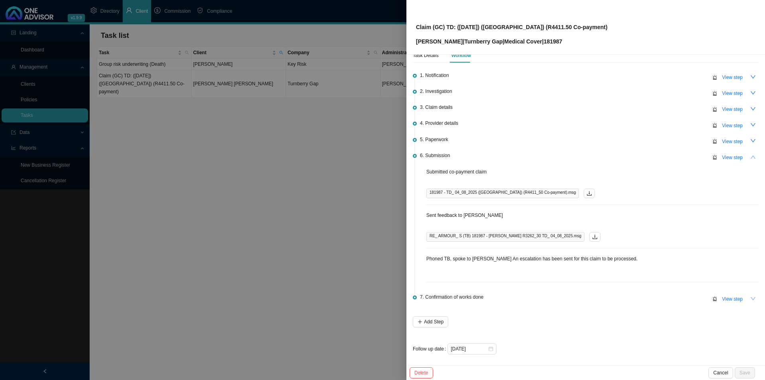
click at [612, 294] on icon "down" at bounding box center [754, 299] width 6 height 6
click at [612, 155] on span "View step" at bounding box center [732, 157] width 21 height 8
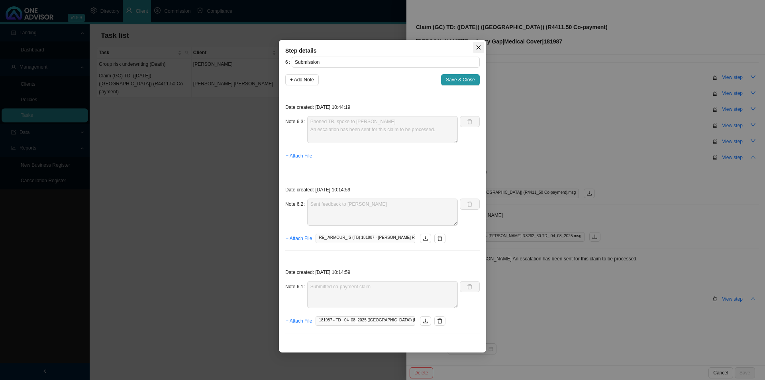
click at [473, 47] on span "Close" at bounding box center [478, 48] width 11 height 6
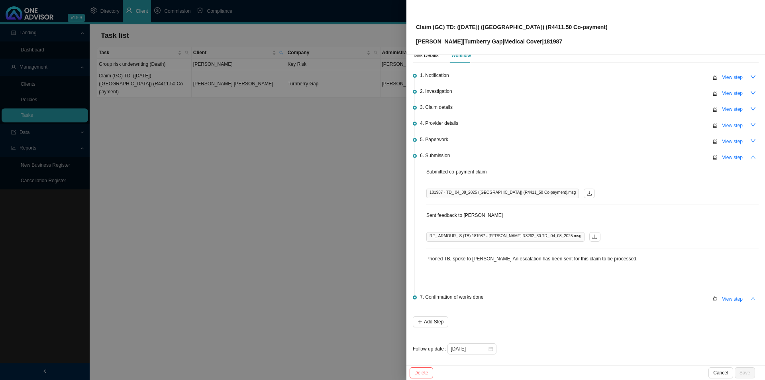
click at [297, 267] on div at bounding box center [382, 190] width 765 height 380
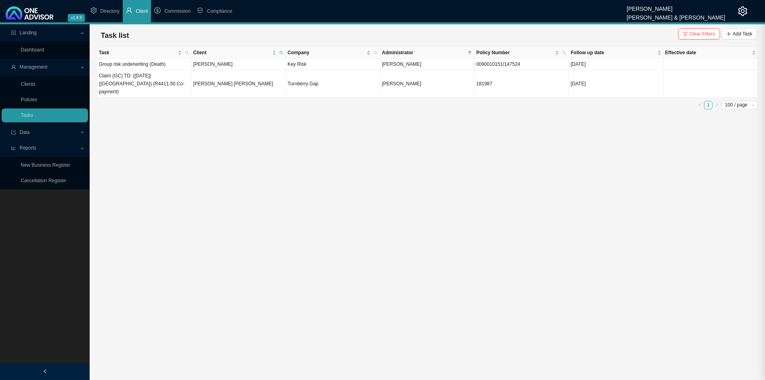
scroll to position [0, 0]
click at [21, 114] on link "Tasks" at bounding box center [27, 115] width 12 height 6
